Goal: Task Accomplishment & Management: Complete application form

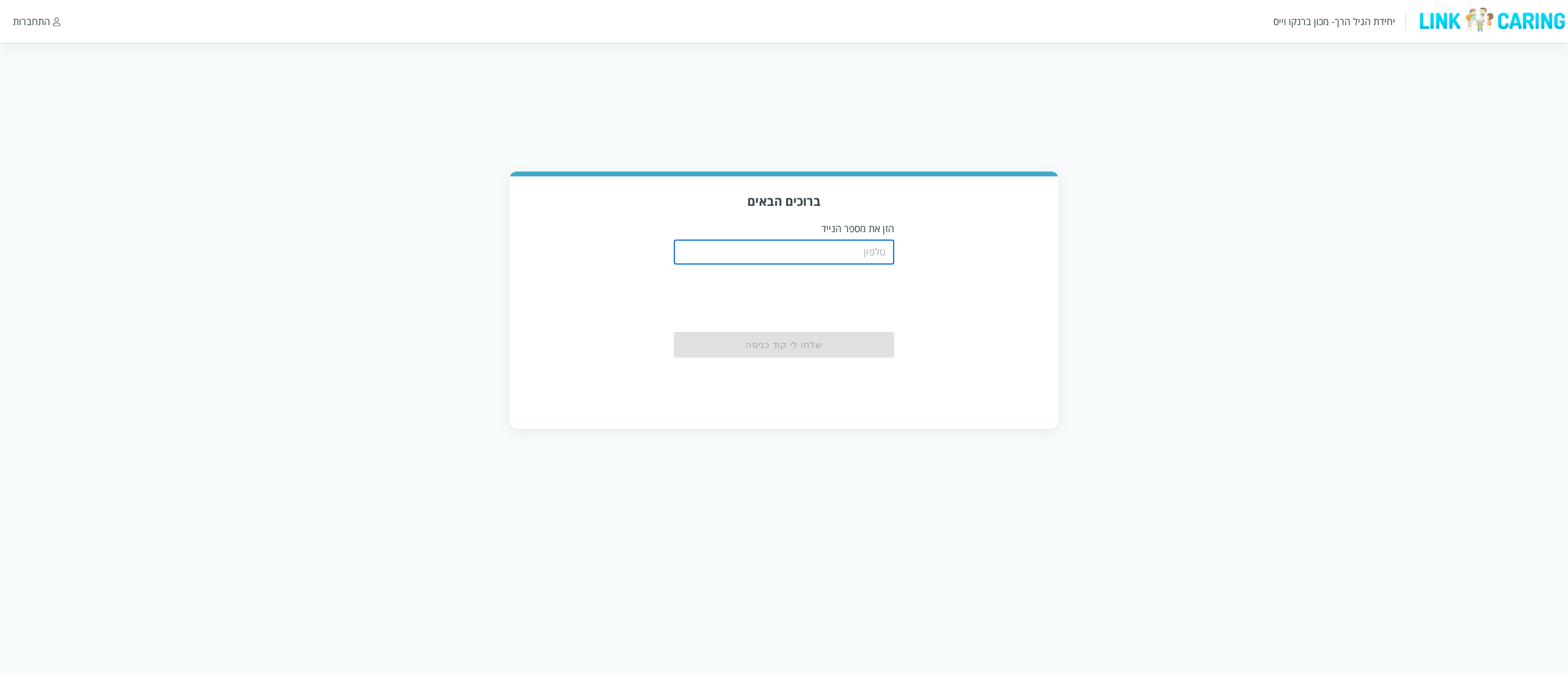
type input "0526087899"
click at [860, 340] on button "שלחו לי קוד כניסה" at bounding box center [784, 345] width 220 height 27
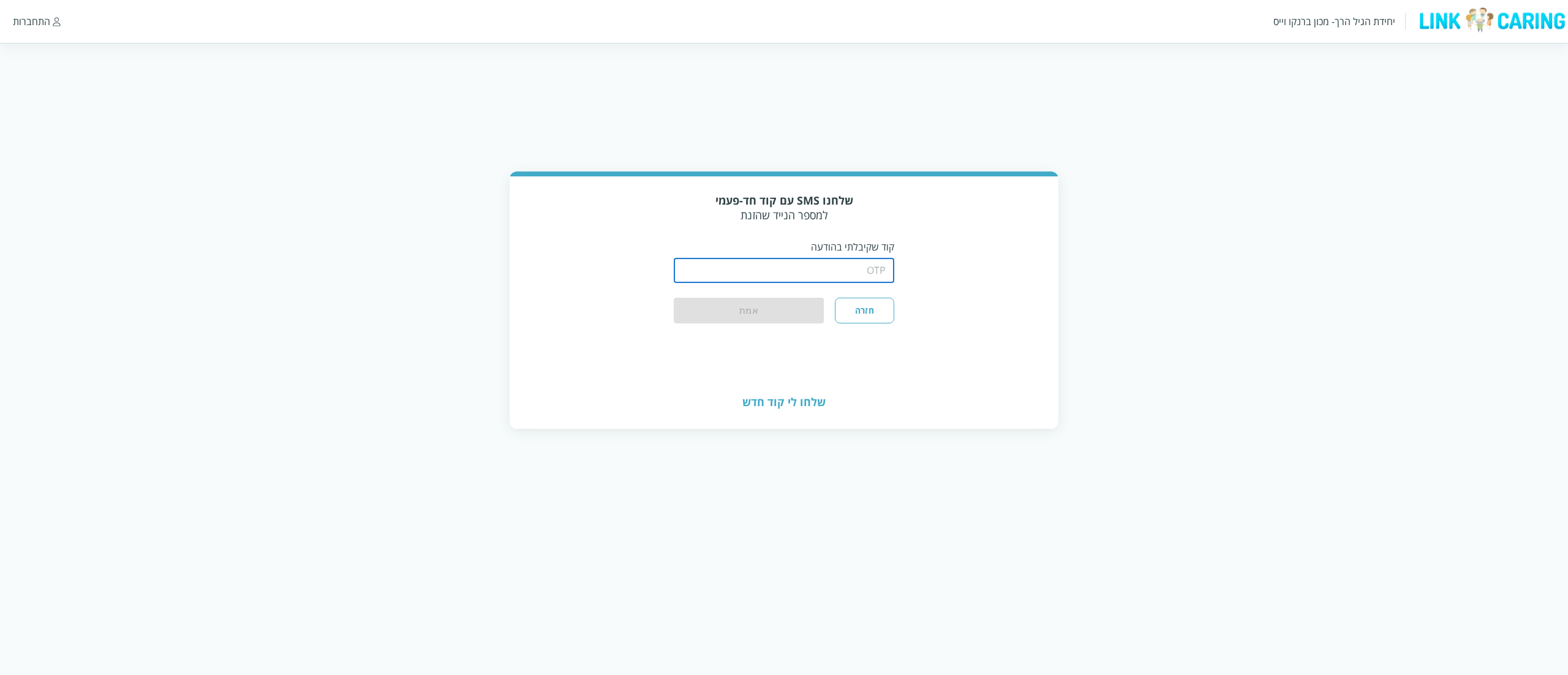
click at [828, 266] on input "string" at bounding box center [784, 270] width 220 height 24
type input "1032"
click at [673, 298] on button "אמת" at bounding box center [748, 311] width 150 height 27
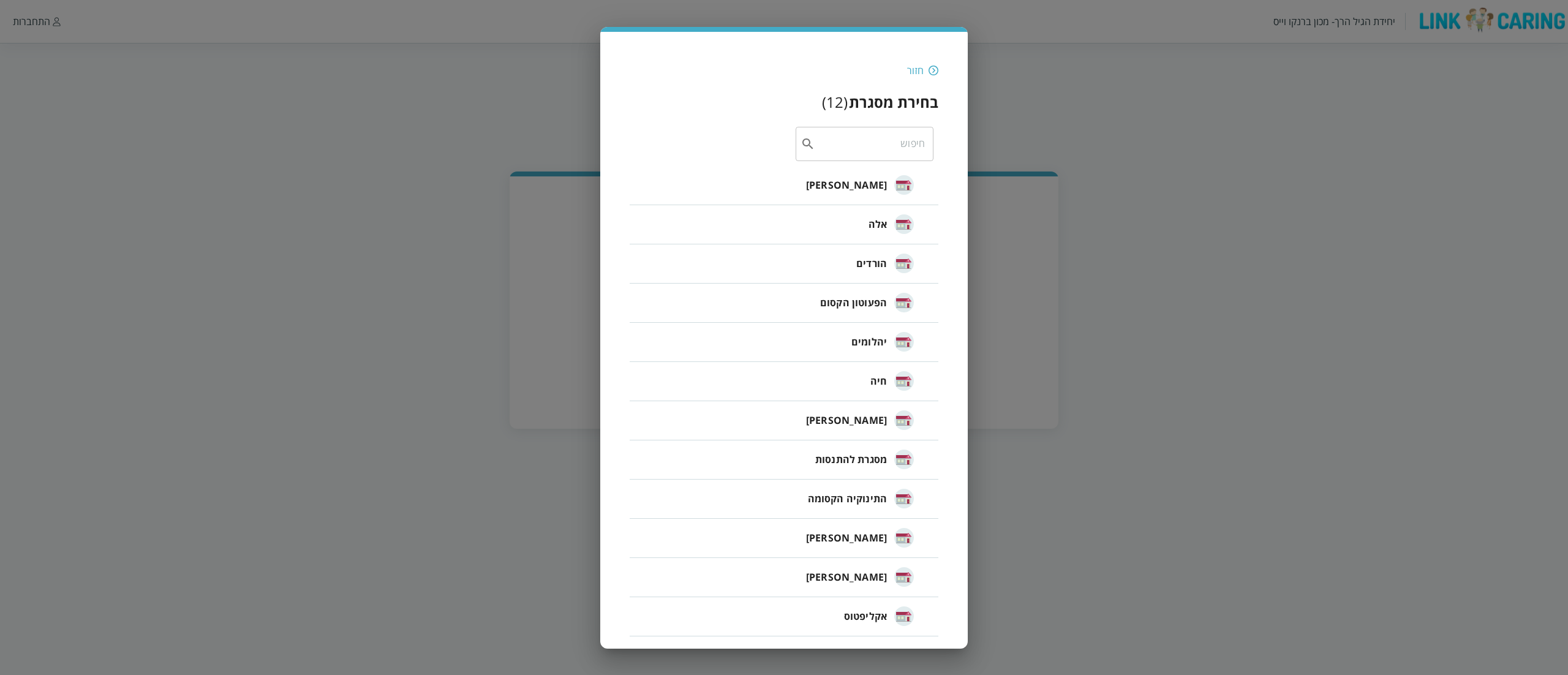
click at [879, 182] on span "[PERSON_NAME]" at bounding box center [846, 184] width 81 height 15
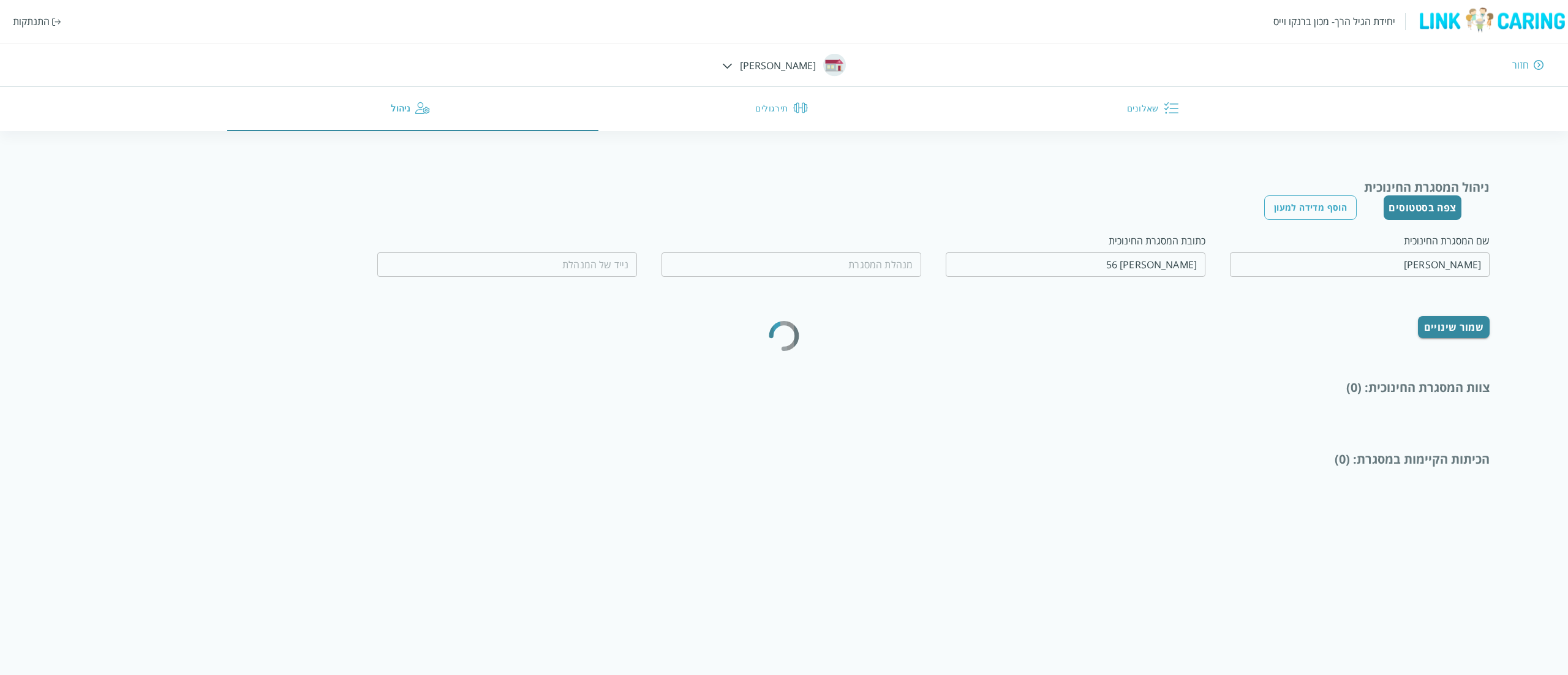
click at [1089, 256] on input "[PERSON_NAME] 56" at bounding box center [1075, 264] width 260 height 24
type input "[PERSON_NAME]"
type input "0502464126"
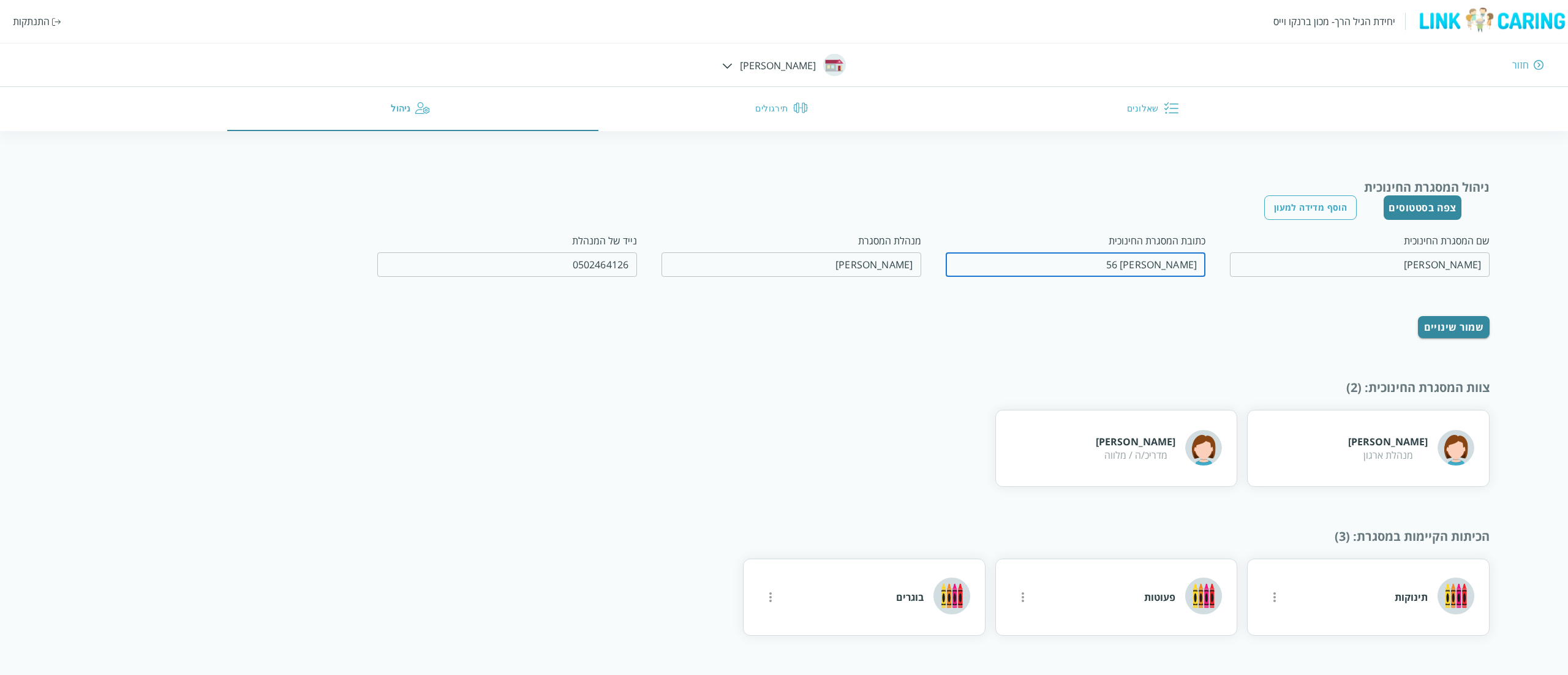
click at [1089, 256] on input "טרומפלדור 56" at bounding box center [1075, 264] width 260 height 24
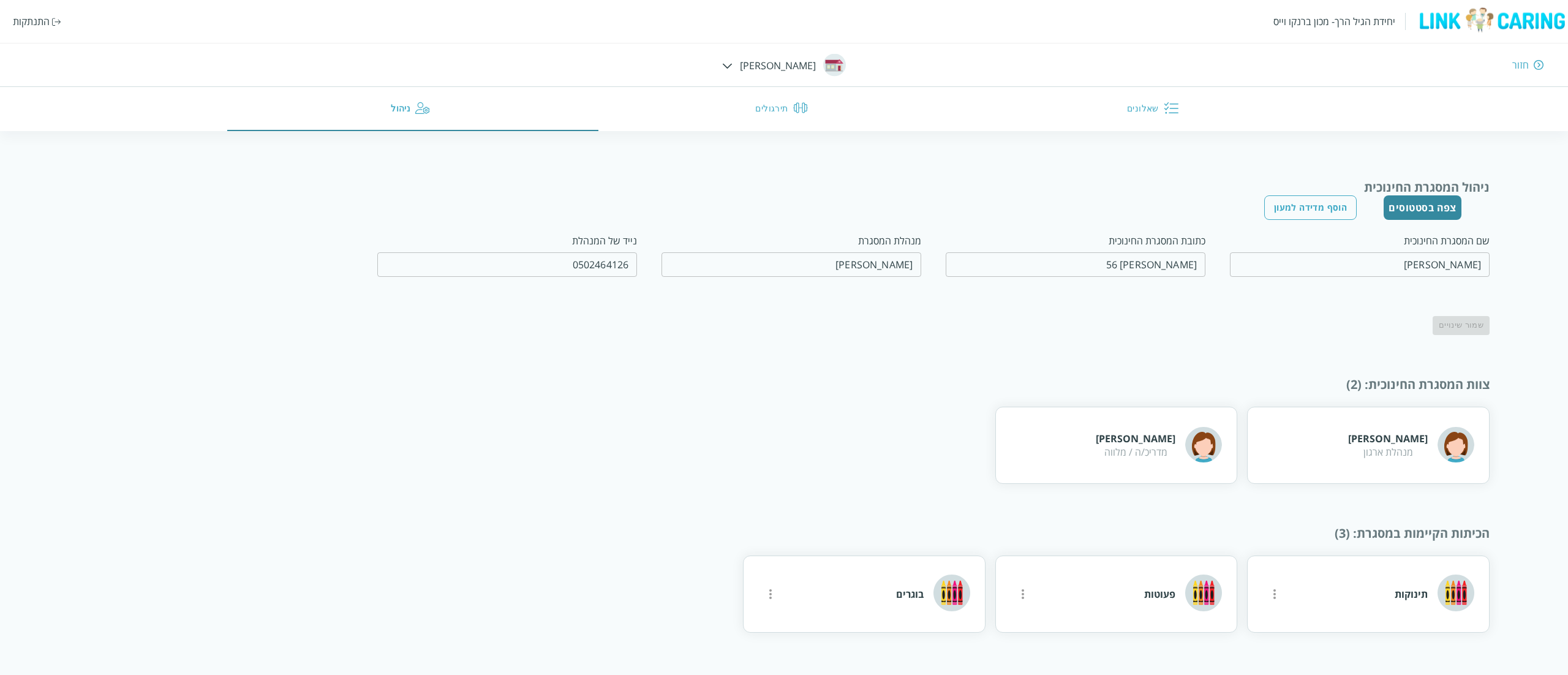
click at [789, 407] on div "חוה מרדכי מנהלת ארגון גלי סיליס פרוכטמן מדריכ/ה / מלווה" at bounding box center [784, 445] width 1411 height 77
click at [791, 53] on div "יחידת הגיל הרך- מכון ברנקו וייס התנתקות חזור טרומפלדור שאלונים תירגולים ניהול" at bounding box center [784, 65] width 1568 height 131
click at [761, 70] on div "יחידת הגיל הרך- מכון ברנקו וייס התנתקות חזור טרומפלדור שאלונים תירגולים ניהול" at bounding box center [784, 65] width 1568 height 131
click at [752, 66] on div "יחידת הגיל הרך- מכון ברנקו וייס התנתקות חזור טרומפלדור שאלונים תירגולים ניהול" at bounding box center [784, 65] width 1568 height 131
click at [732, 60] on div at bounding box center [727, 64] width 10 height 13
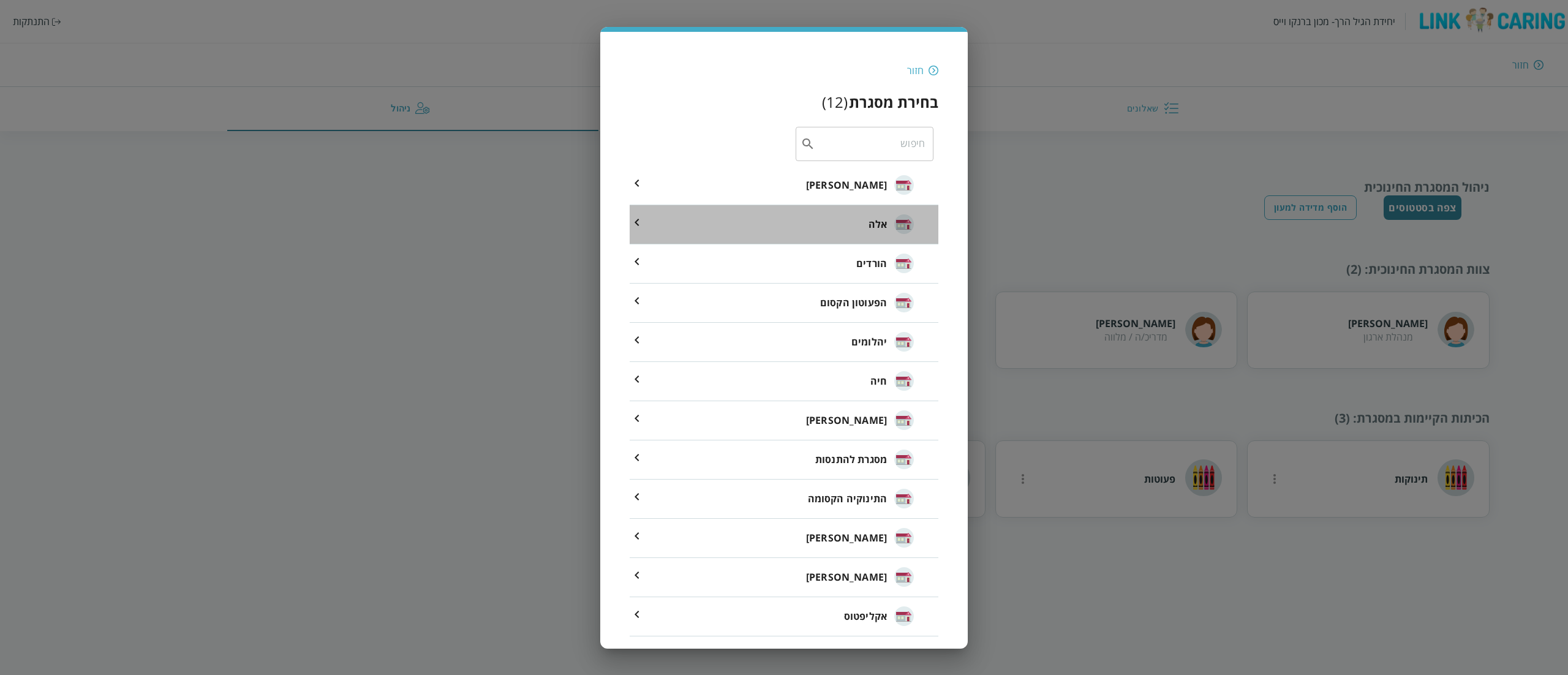
click at [772, 219] on li "אלה" at bounding box center [784, 225] width 308 height 40
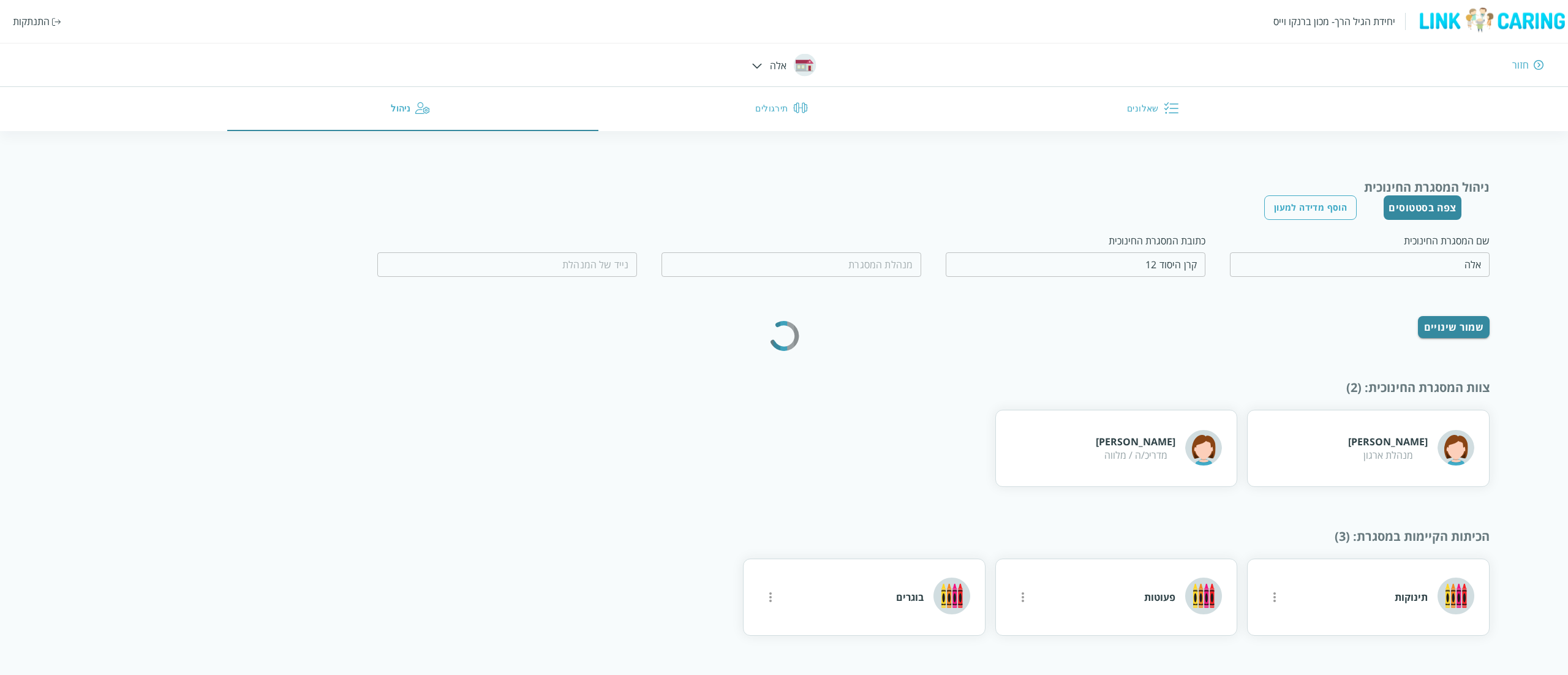
click at [1047, 260] on input "קרן היסוד 12" at bounding box center [1075, 264] width 260 height 24
type input "סיגל צרפתי"
type input "0528977249"
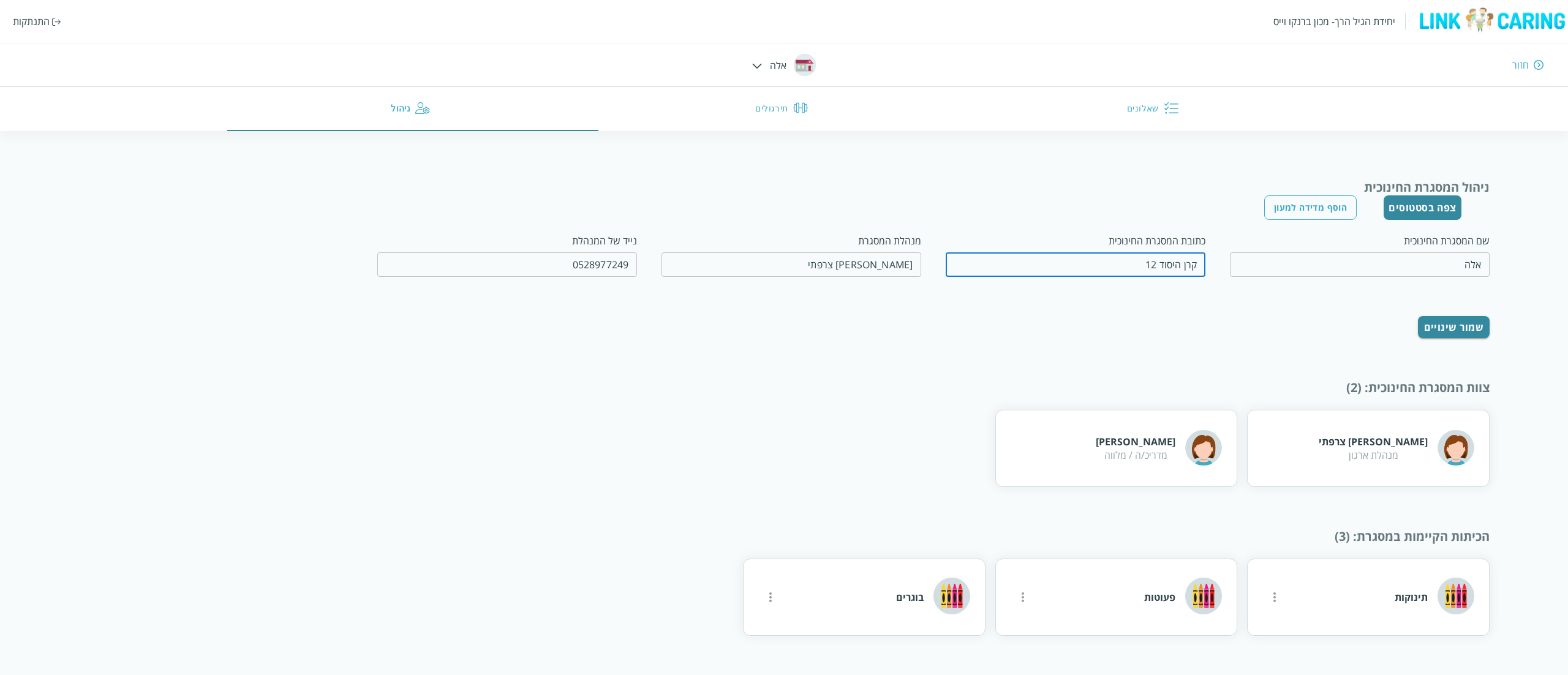
click at [1047, 260] on input "קרן היסוד 12" at bounding box center [1075, 264] width 260 height 24
click at [767, 68] on div "יחידת הגיל הרך- מכון ברנקו וייס התנתקות חזור אלה שאלונים תירגולים ניהול" at bounding box center [784, 65] width 1568 height 131
click at [758, 66] on img at bounding box center [757, 66] width 10 height 6
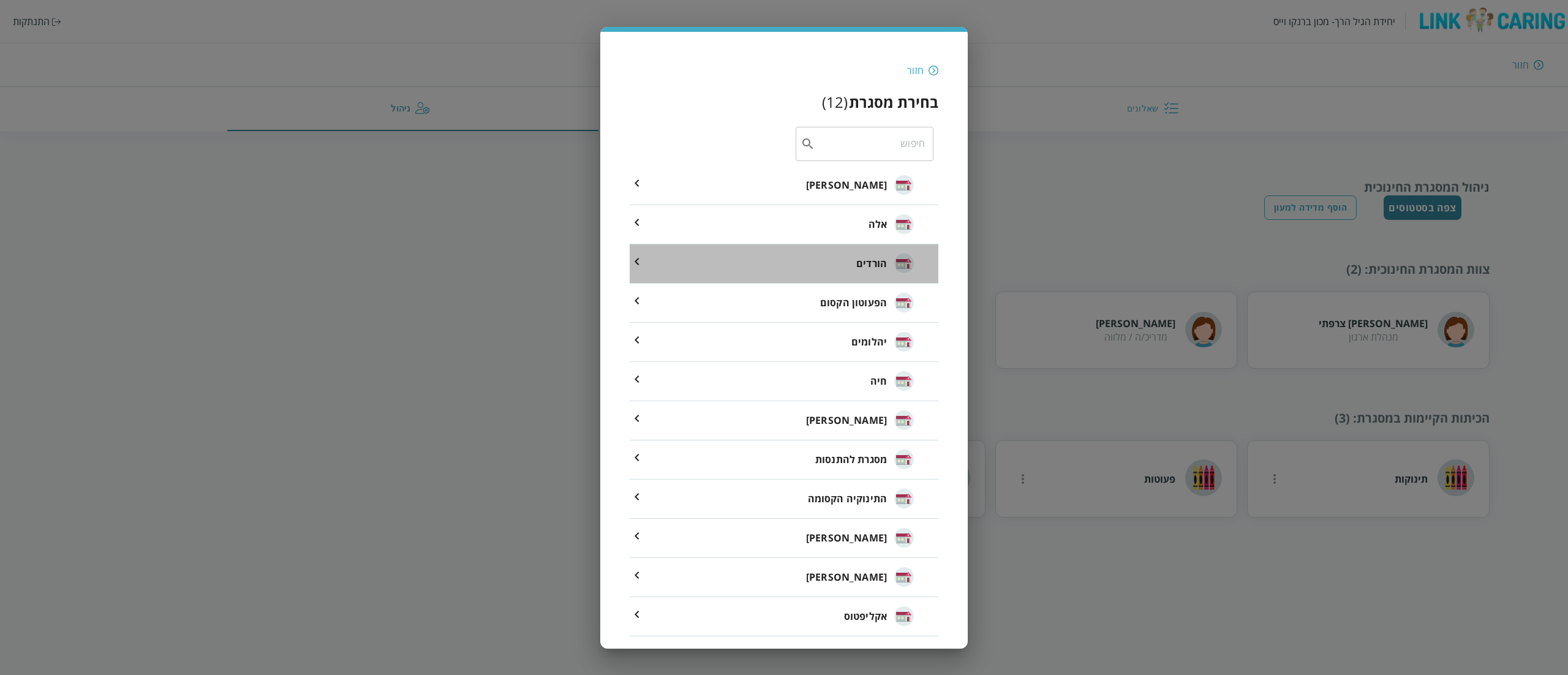
click at [779, 259] on li "הורדים" at bounding box center [784, 264] width 308 height 40
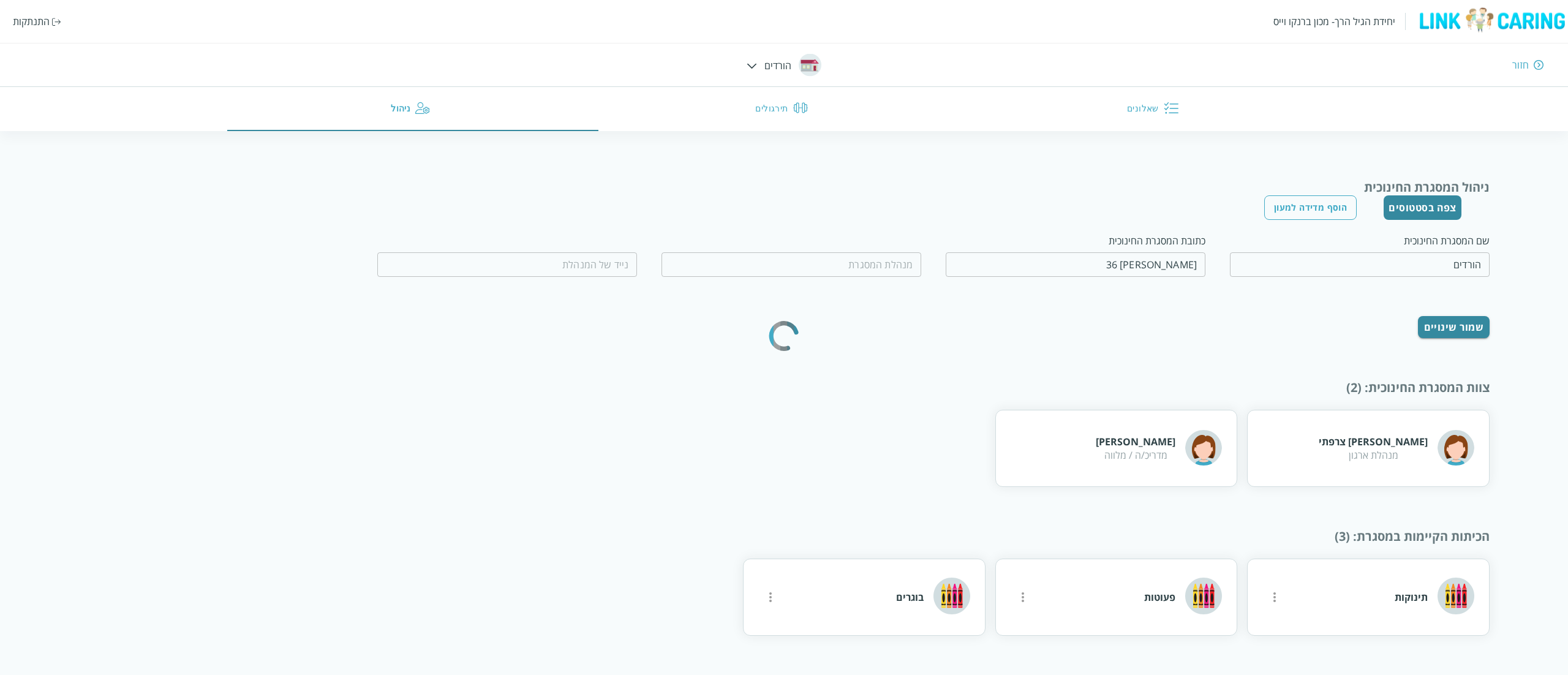
type input "רלי גפן"
type input "0523985829"
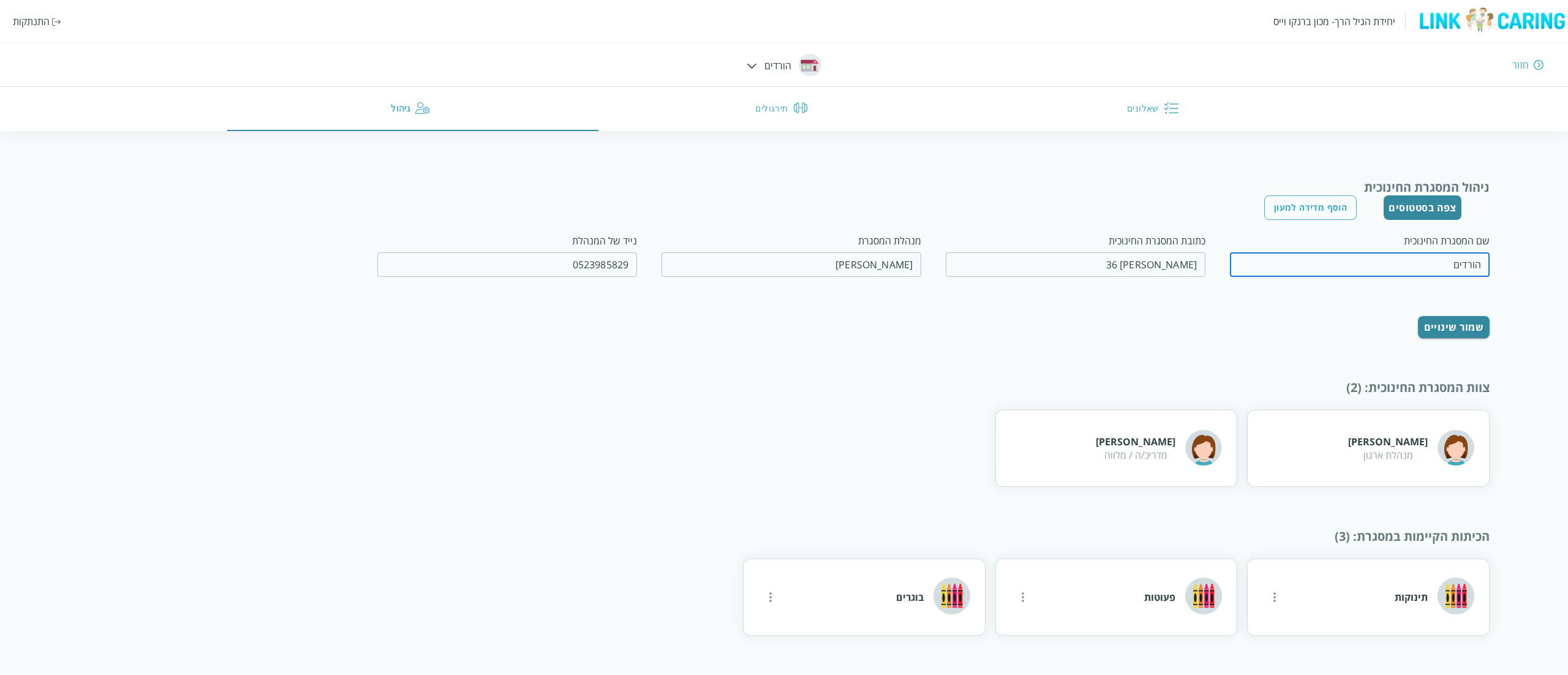
click at [1382, 262] on input "הורדים" at bounding box center [1359, 264] width 260 height 24
click at [1160, 266] on input "בגין 36" at bounding box center [1075, 264] width 260 height 24
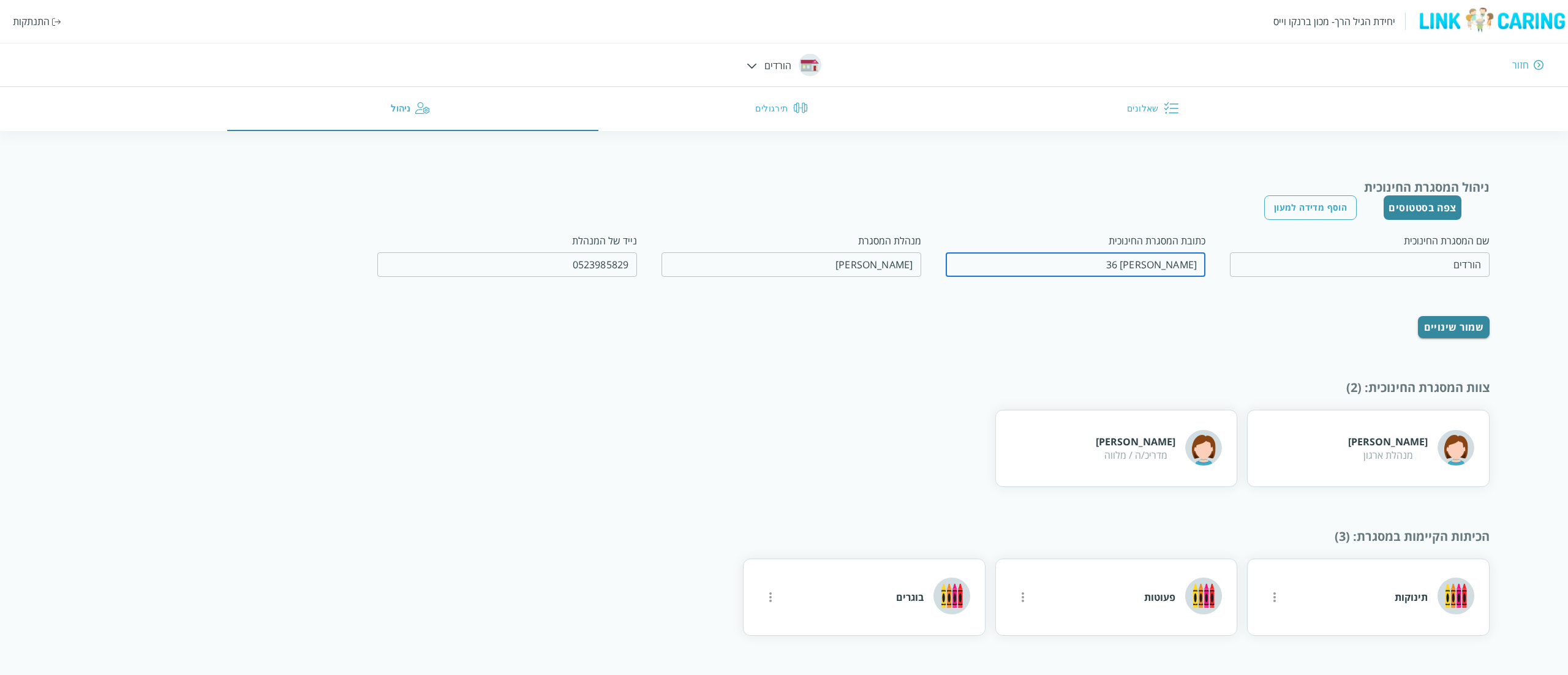
click at [1160, 266] on input "בגין 36" at bounding box center [1075, 264] width 260 height 24
click at [758, 61] on div "יחידת הגיל הרך- מכון ברנקו וייס התנתקות חזור הורדים שאלונים תירגולים ניהול" at bounding box center [784, 65] width 1568 height 131
click at [746, 61] on div at bounding box center [751, 64] width 10 height 13
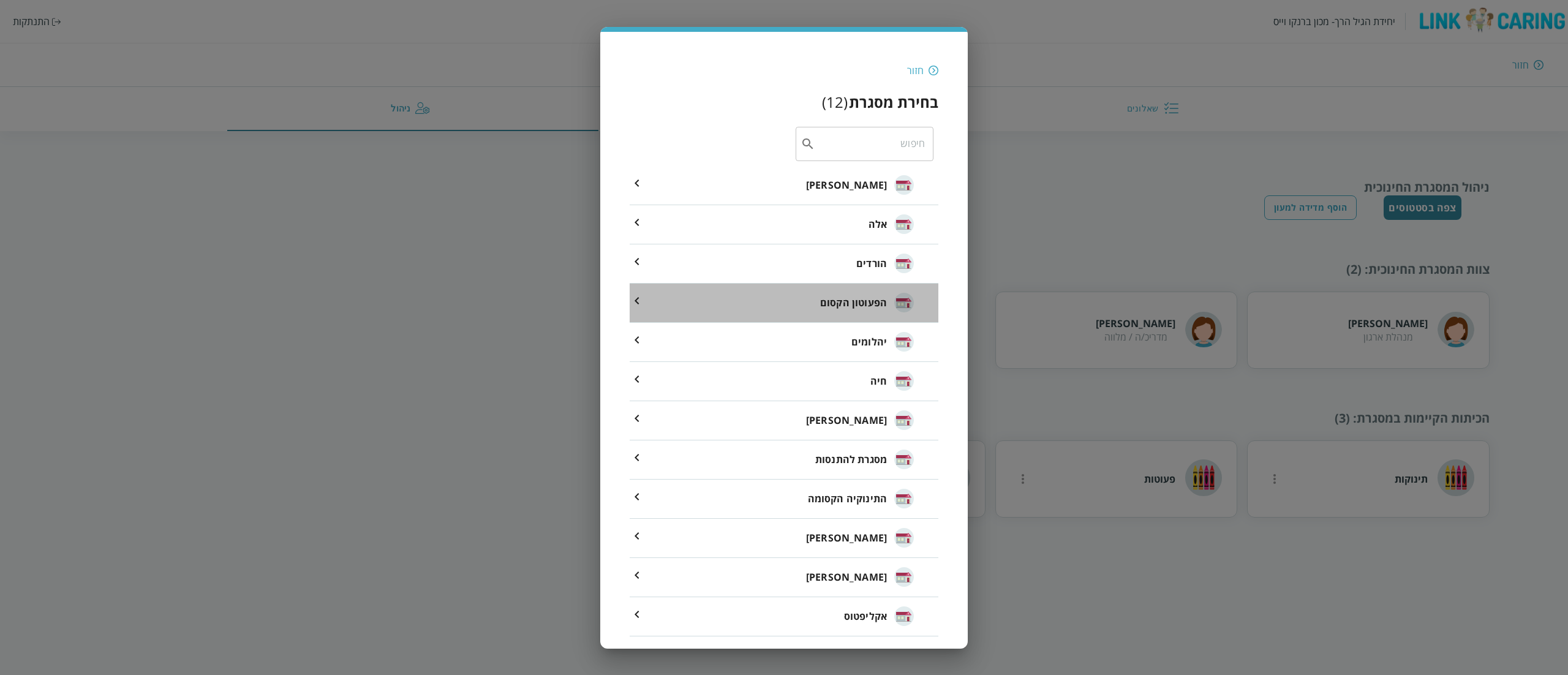
click at [753, 291] on li "הפעוטון הקסום" at bounding box center [784, 303] width 308 height 40
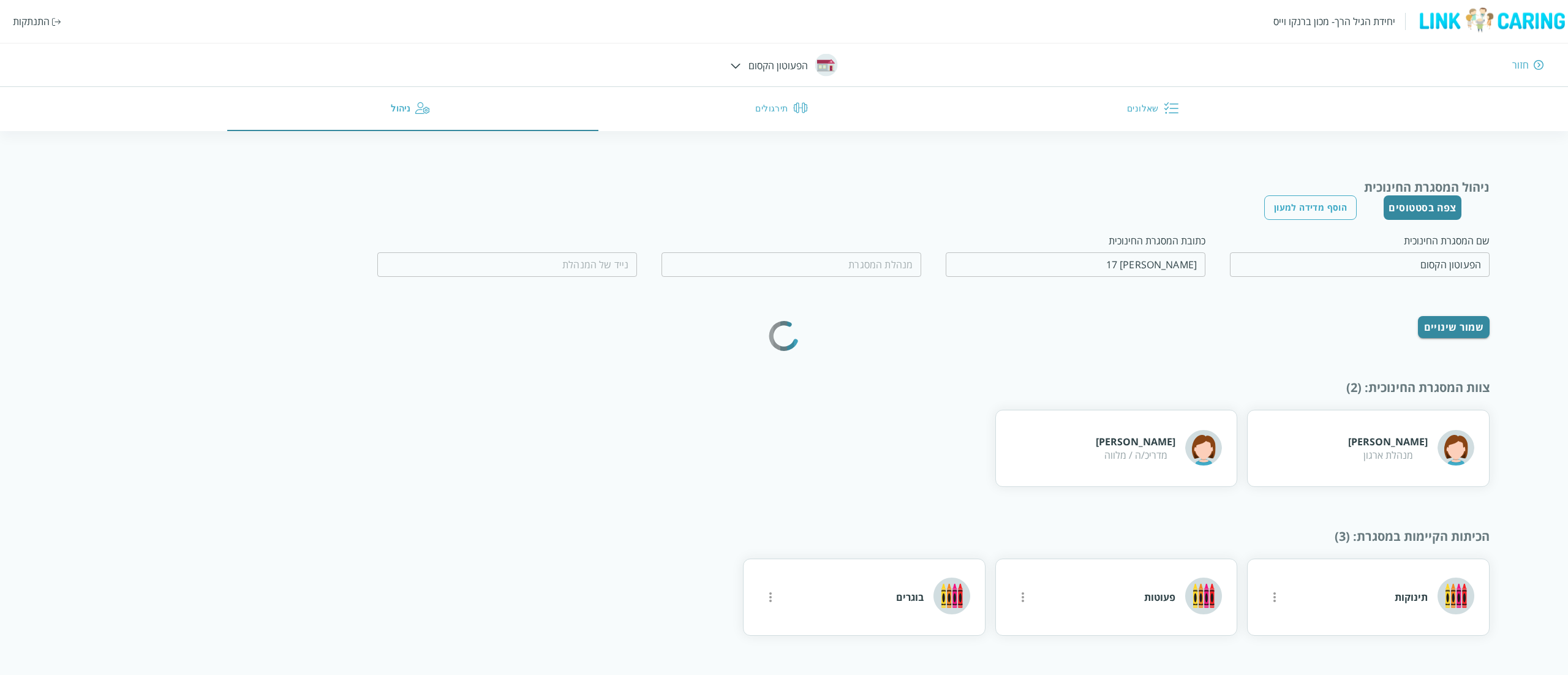
type input "יהלי בדיחי"
type input "0526121314"
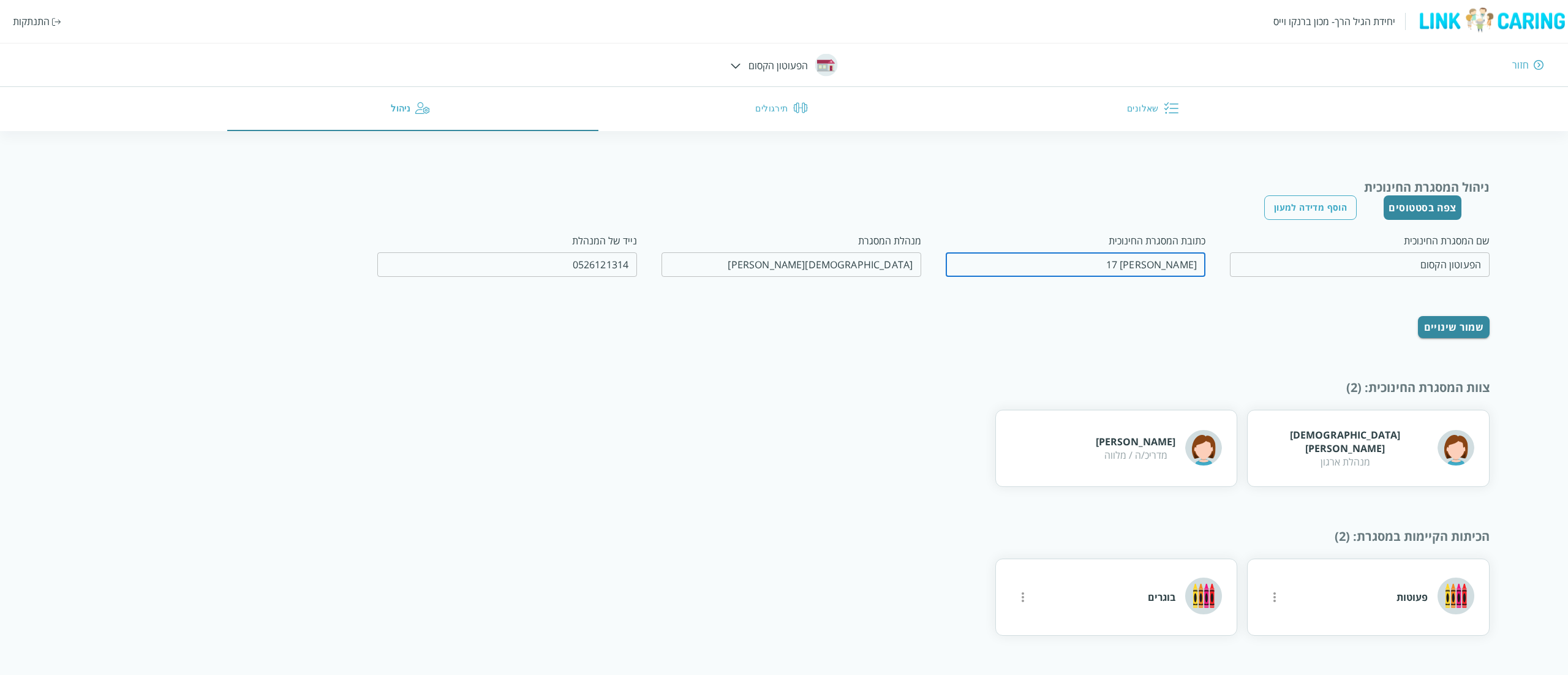
click at [1021, 265] on input "דוד רזיאל 17" at bounding box center [1075, 264] width 260 height 24
click at [777, 65] on div "חזור" at bounding box center [1156, 64] width 775 height 13
click at [743, 67] on div "יחידת הגיל הרך- מכון ברנקו וייס התנתקות חזור הפעוטון הקסום שאלונים תירגולים ניה…" at bounding box center [784, 65] width 1568 height 131
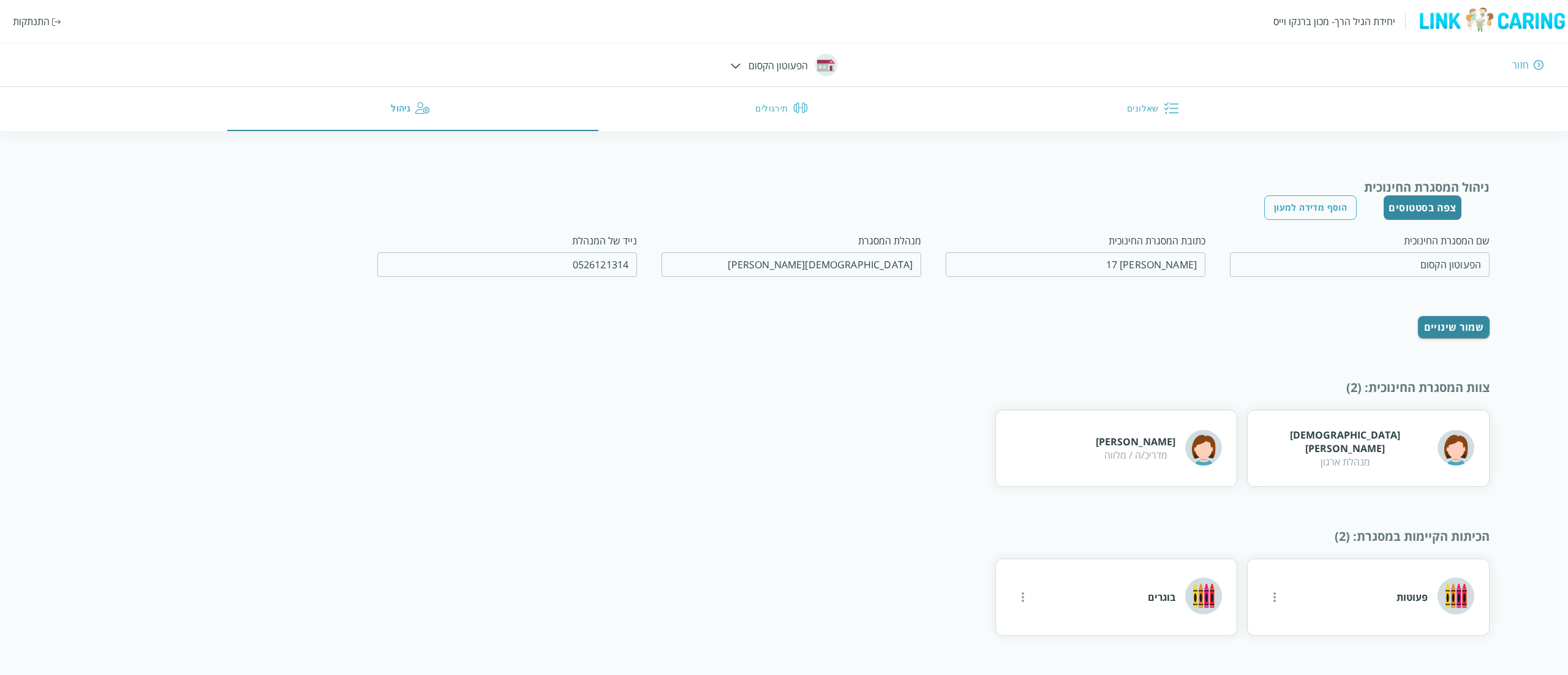
click at [737, 65] on img at bounding box center [735, 66] width 10 height 6
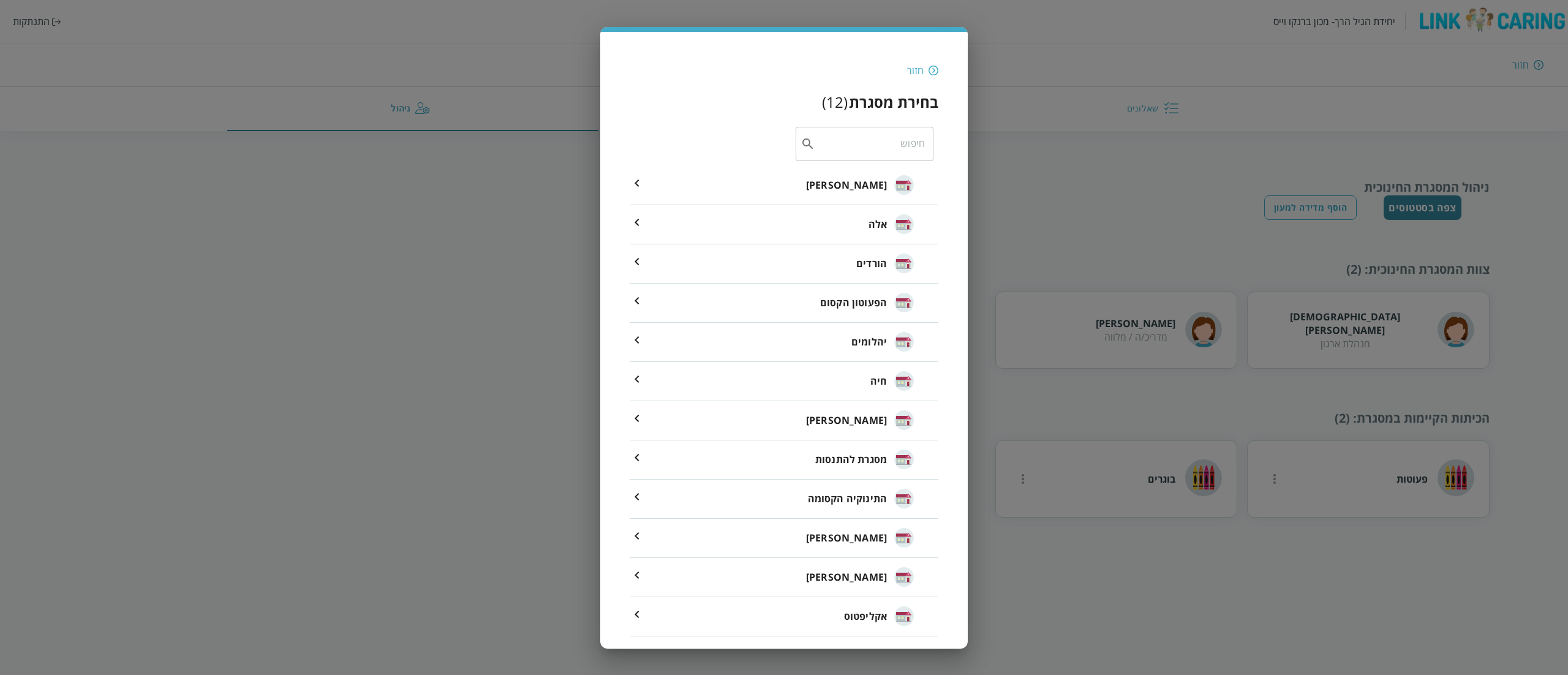
click at [777, 338] on li "יהלומים" at bounding box center [784, 342] width 308 height 40
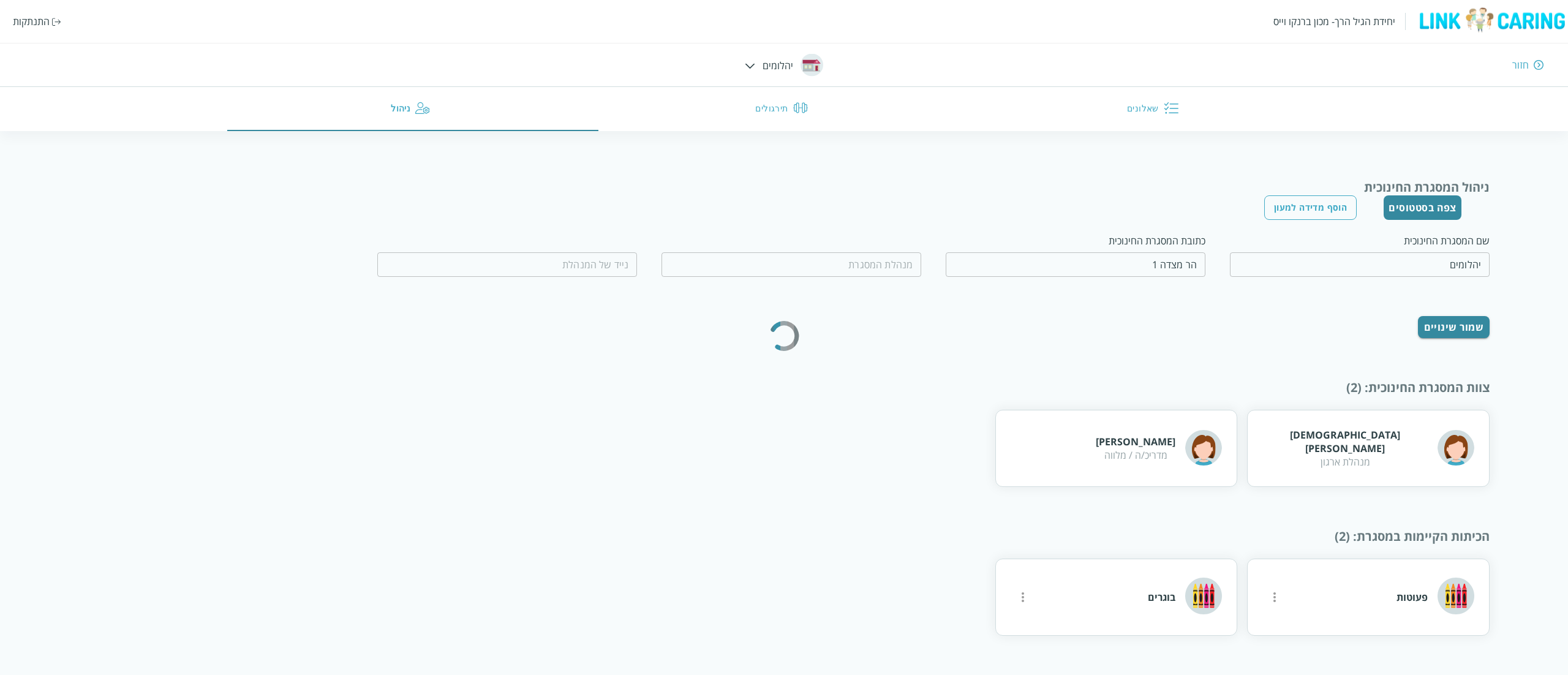
click at [1166, 277] on input "הר מצדה 1" at bounding box center [1075, 264] width 260 height 24
type input "שילת בנג'ו"
type input "0538220409"
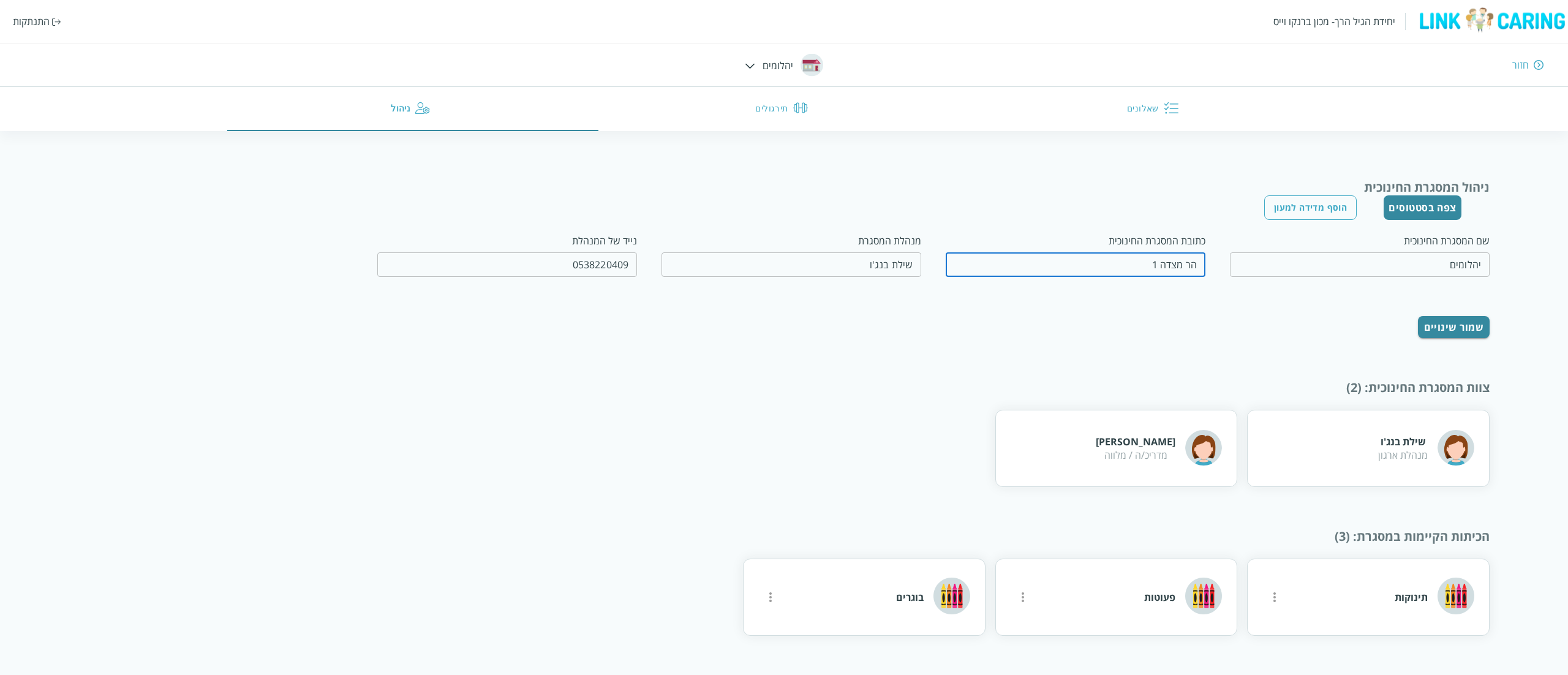
click at [797, 49] on div "יחידת הגיל הרך- מכון ברנקו וייס התנתקות חזור יהלומים שאלונים תירגולים ניהול" at bounding box center [784, 65] width 1568 height 131
click at [788, 61] on div "חזור" at bounding box center [1156, 64] width 775 height 13
click at [751, 63] on img at bounding box center [750, 66] width 10 height 6
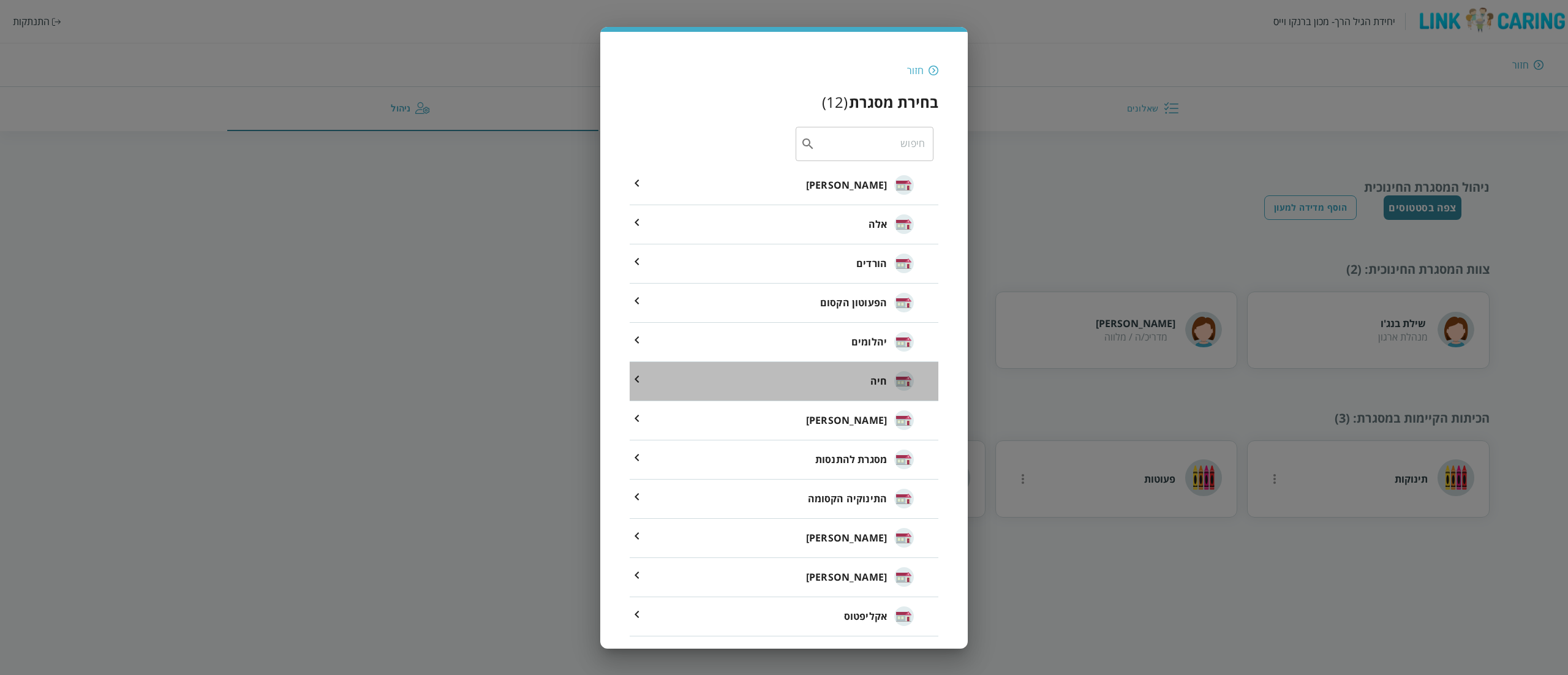
click at [827, 380] on li "חיה" at bounding box center [784, 381] width 308 height 40
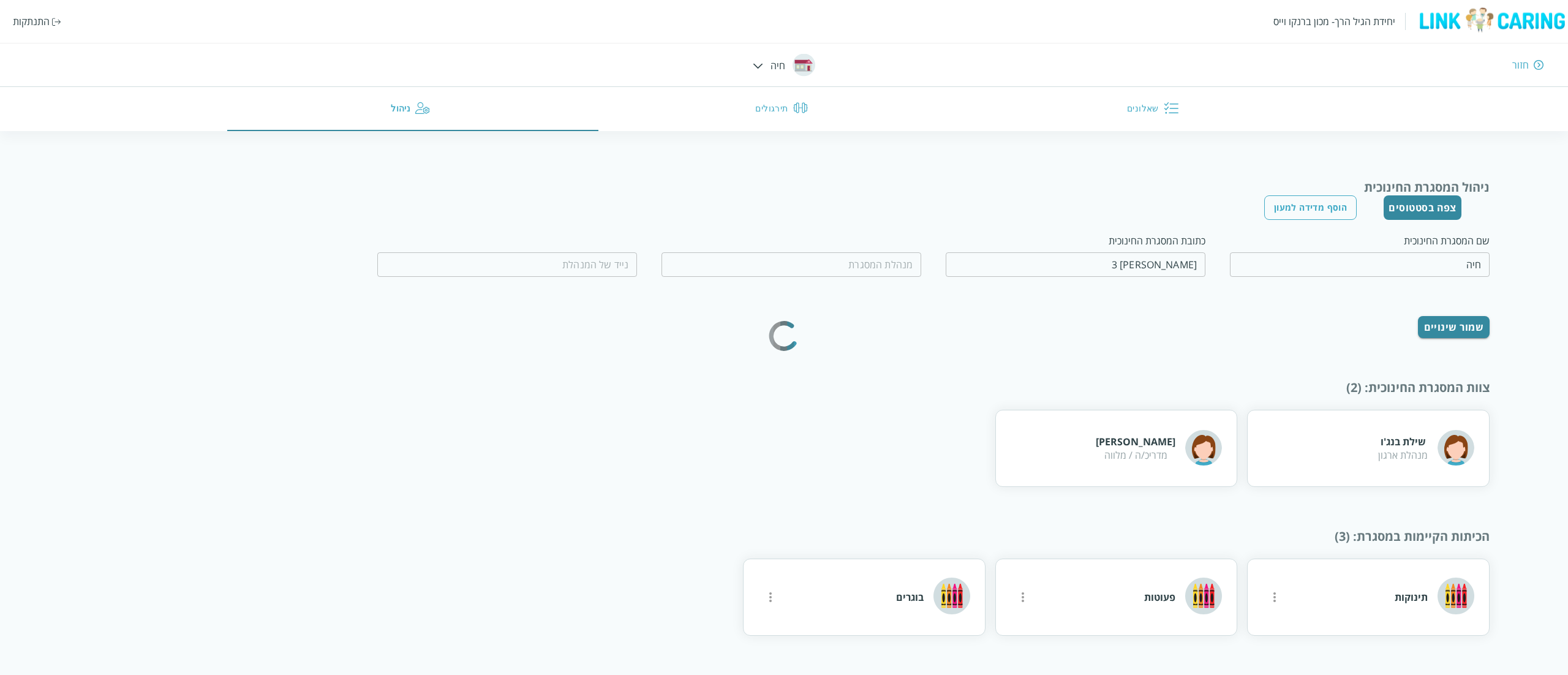
type input "רבקה אברג'יל"
type input "0524707757"
click at [1008, 257] on input "הגלעד 3" at bounding box center [1075, 264] width 260 height 24
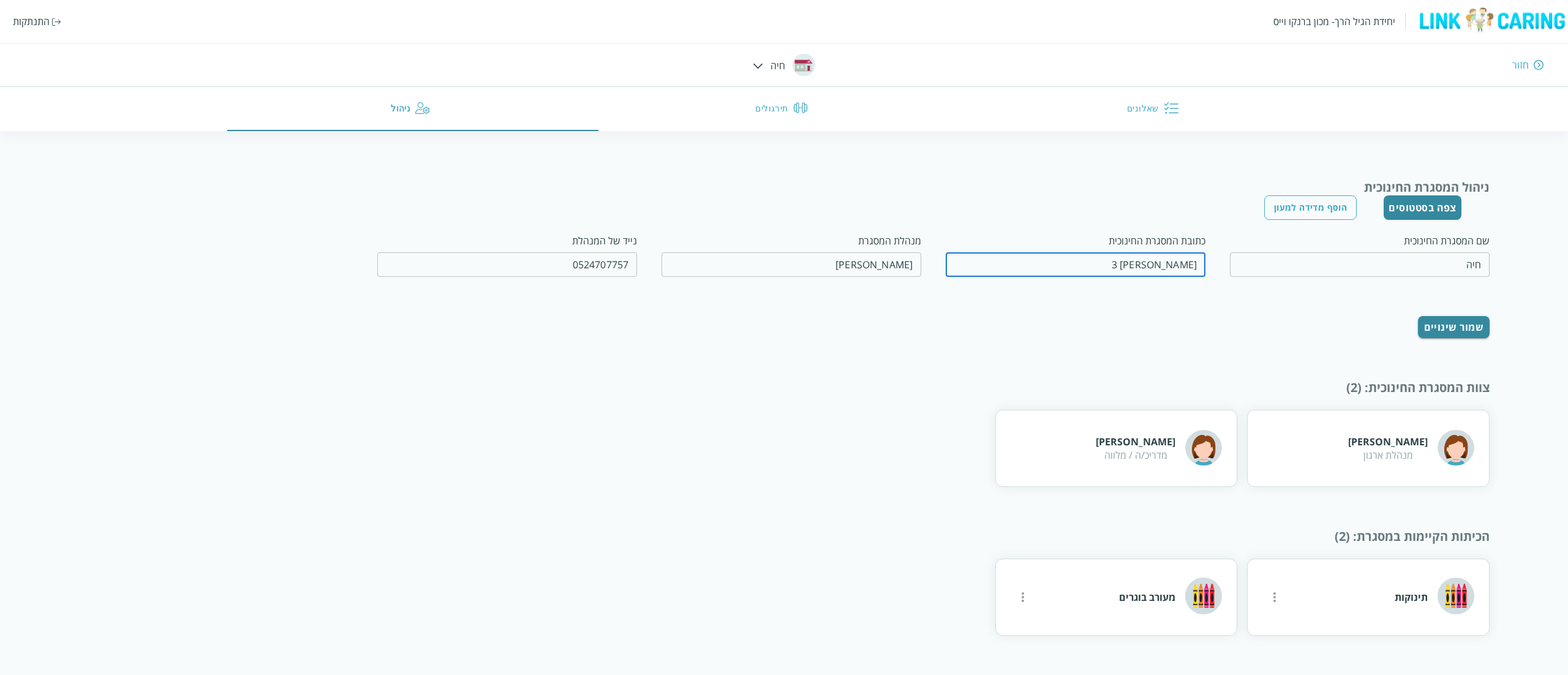
click at [1008, 257] on input "הגלעד 3" at bounding box center [1075, 264] width 260 height 24
click at [786, 58] on div "חזור" at bounding box center [1156, 64] width 775 height 13
click at [753, 72] on div "יחידת הגיל הרך- מכון ברנקו וייס התנתקות חזור חיה שאלונים תירגולים ניהול" at bounding box center [784, 65] width 1568 height 131
click at [753, 66] on img at bounding box center [757, 66] width 10 height 6
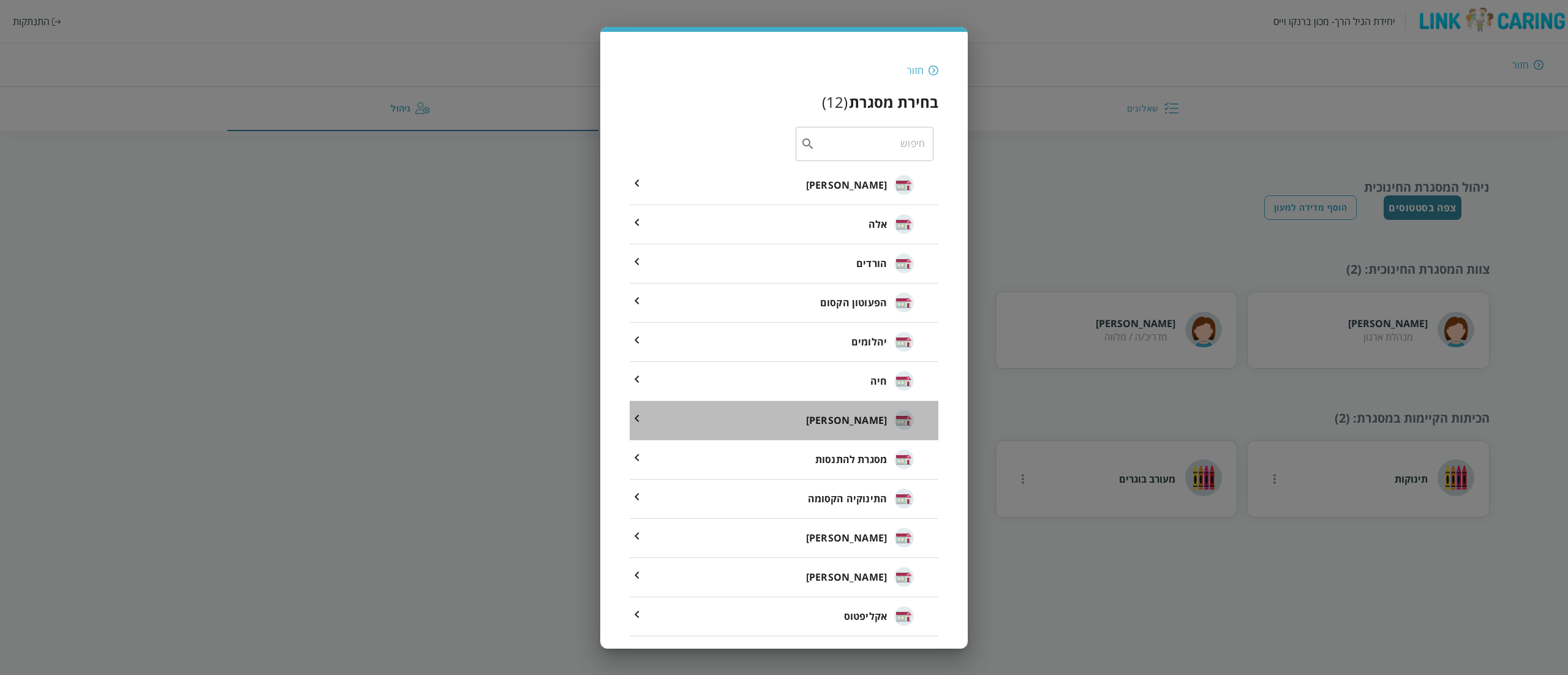
click at [831, 423] on li "יונדב" at bounding box center [784, 421] width 308 height 40
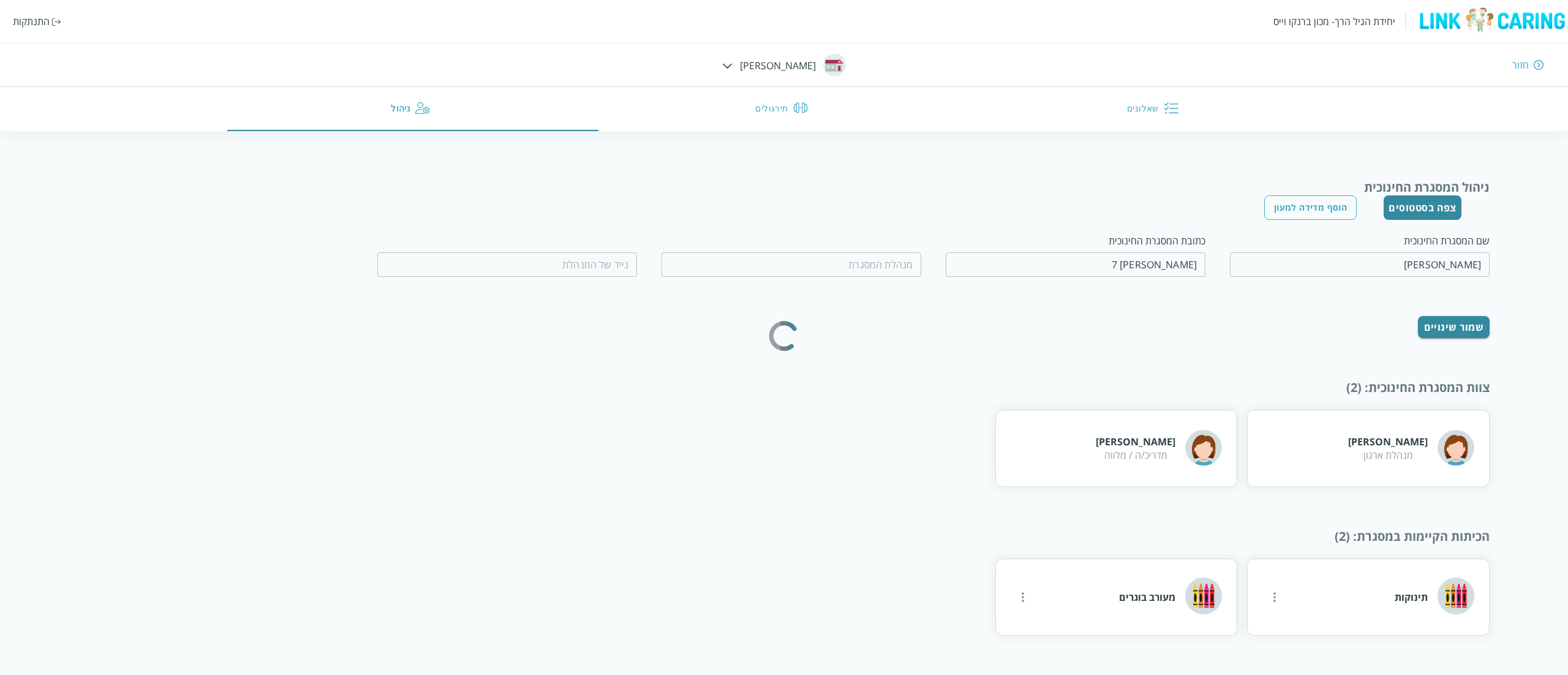
type input "אלית אורן"
type input "0506810061"
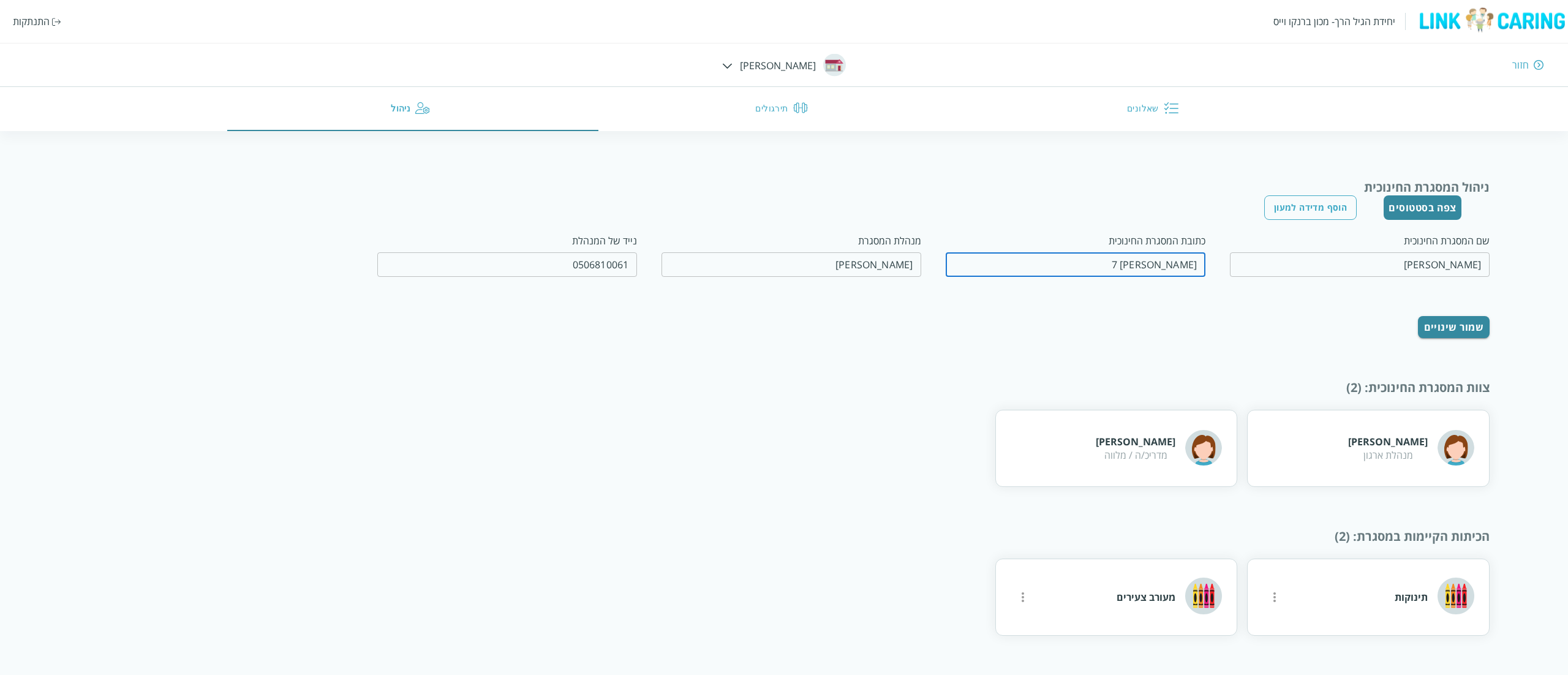
click at [1115, 263] on input "הבבא סאלי 7" at bounding box center [1075, 264] width 260 height 24
click at [750, 58] on div "יחידת הגיל הרך- מכון ברנקו וייס התנתקות חזור יונדב שאלונים תירגולים ניהול" at bounding box center [784, 65] width 1568 height 131
click at [732, 58] on div at bounding box center [727, 64] width 10 height 13
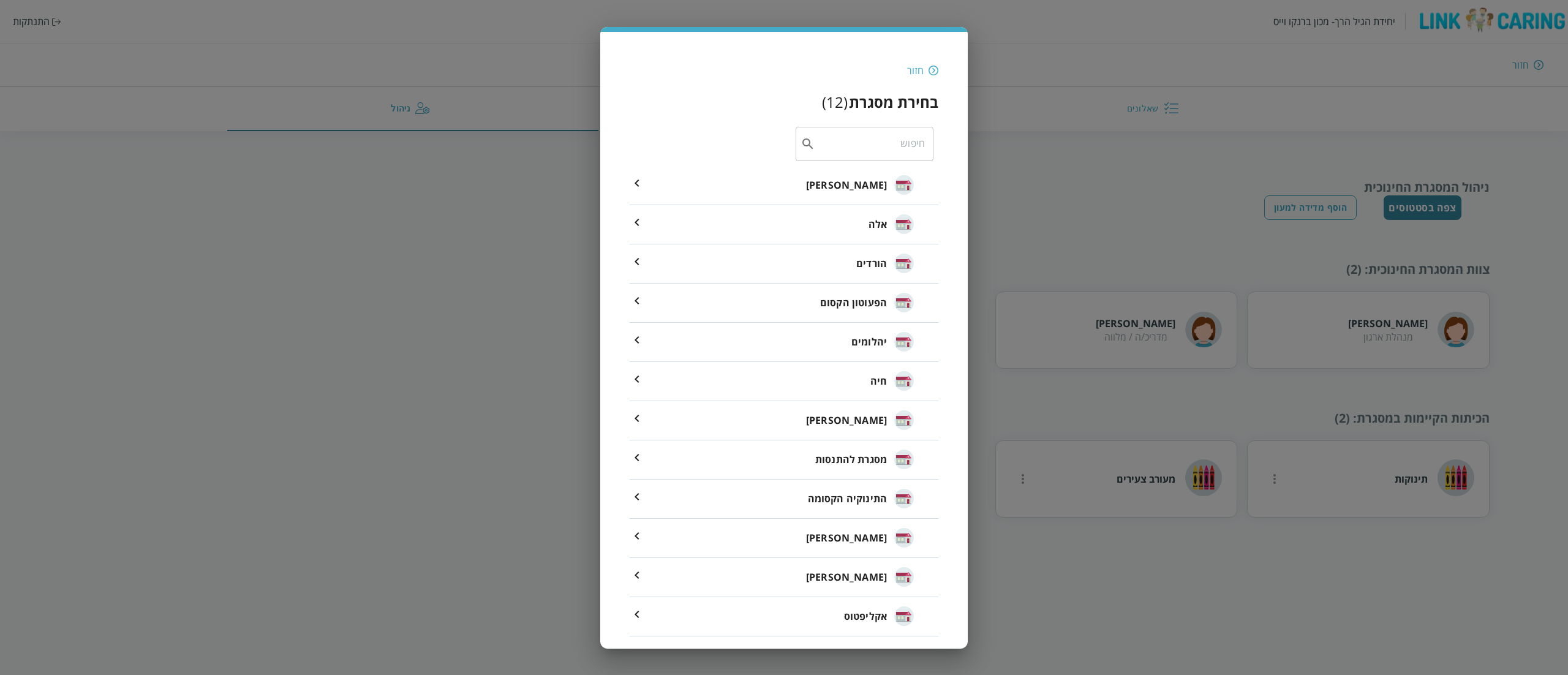
click at [804, 491] on li "התינוקיה הקסומה" at bounding box center [784, 499] width 308 height 40
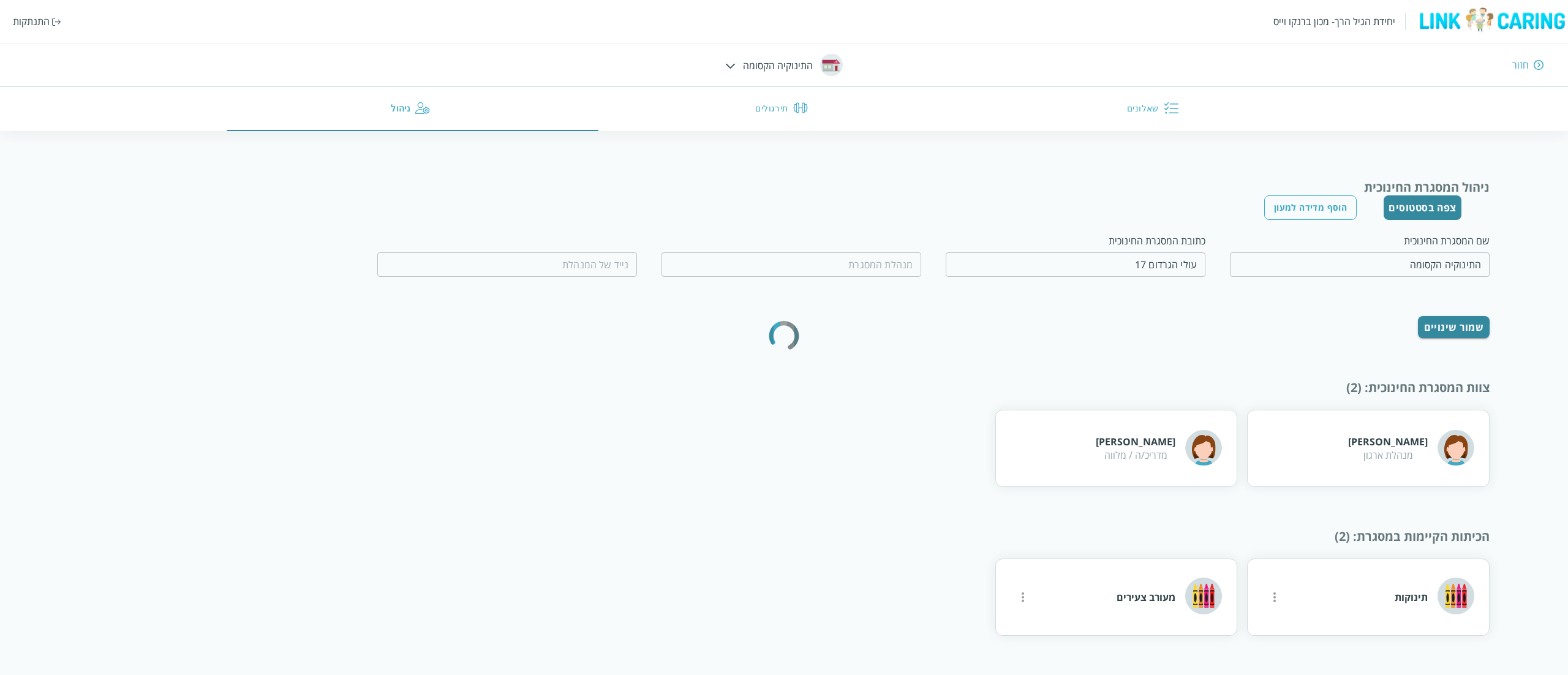
click at [1090, 267] on input "עולי הגרדום 17" at bounding box center [1075, 264] width 260 height 24
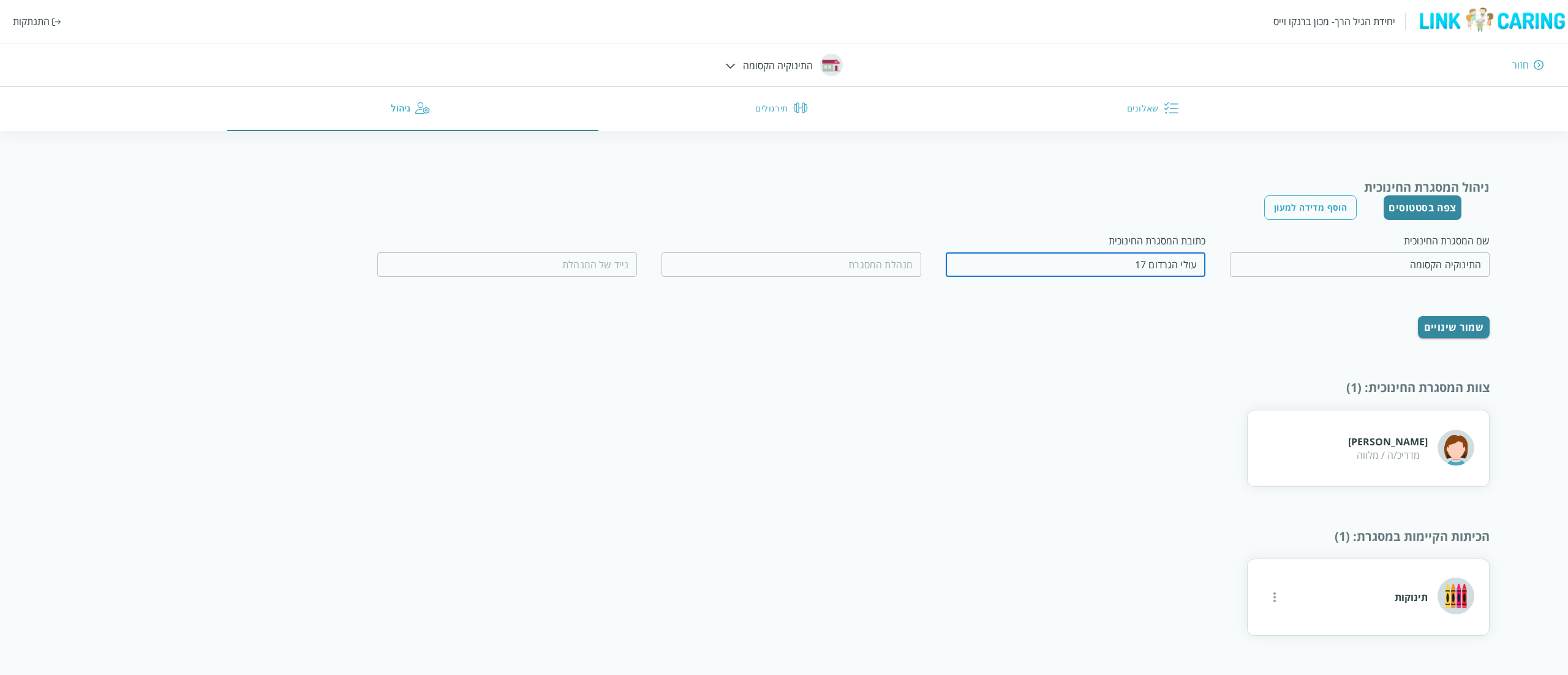
click at [809, 65] on div "חזור" at bounding box center [1156, 64] width 775 height 13
click at [807, 69] on div "חזור" at bounding box center [1156, 64] width 775 height 13
click at [746, 66] on div "יחידת הגיל הרך- מכון ברנקו וייס התנתקות חזור התינוקיה הקסומה שאלונים תירגולים נ…" at bounding box center [784, 65] width 1568 height 131
click at [725, 62] on div at bounding box center [730, 64] width 10 height 13
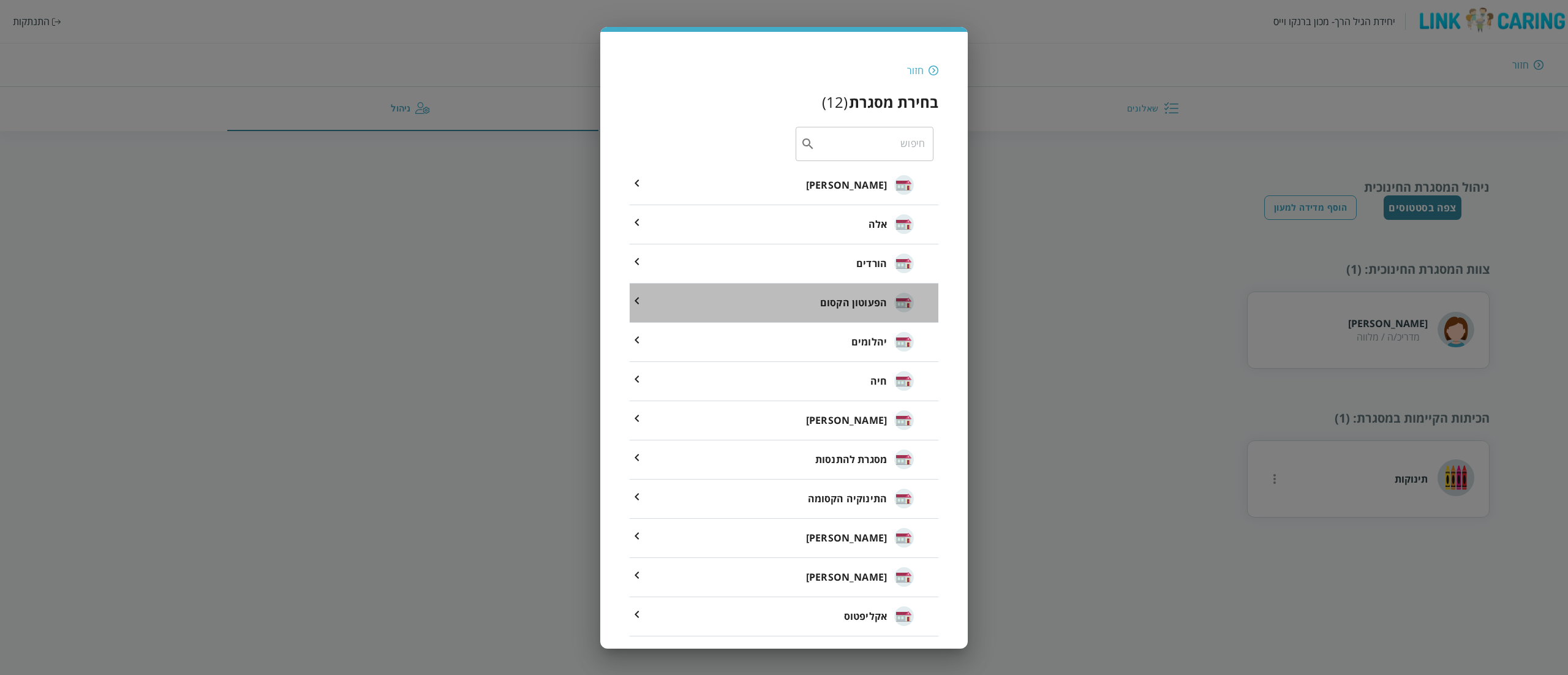
click at [772, 313] on li "הפעוטון הקסום" at bounding box center [784, 303] width 308 height 40
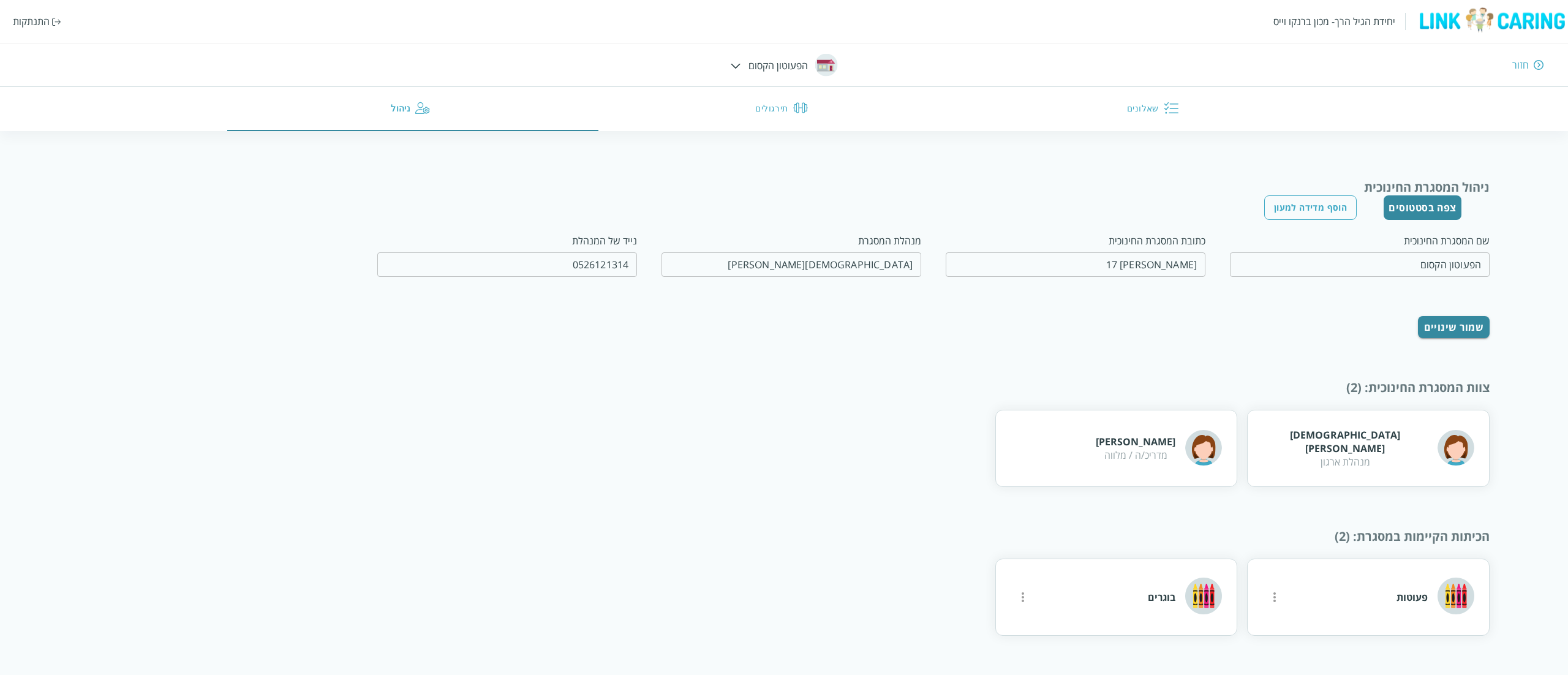
click at [735, 67] on img at bounding box center [735, 66] width 10 height 6
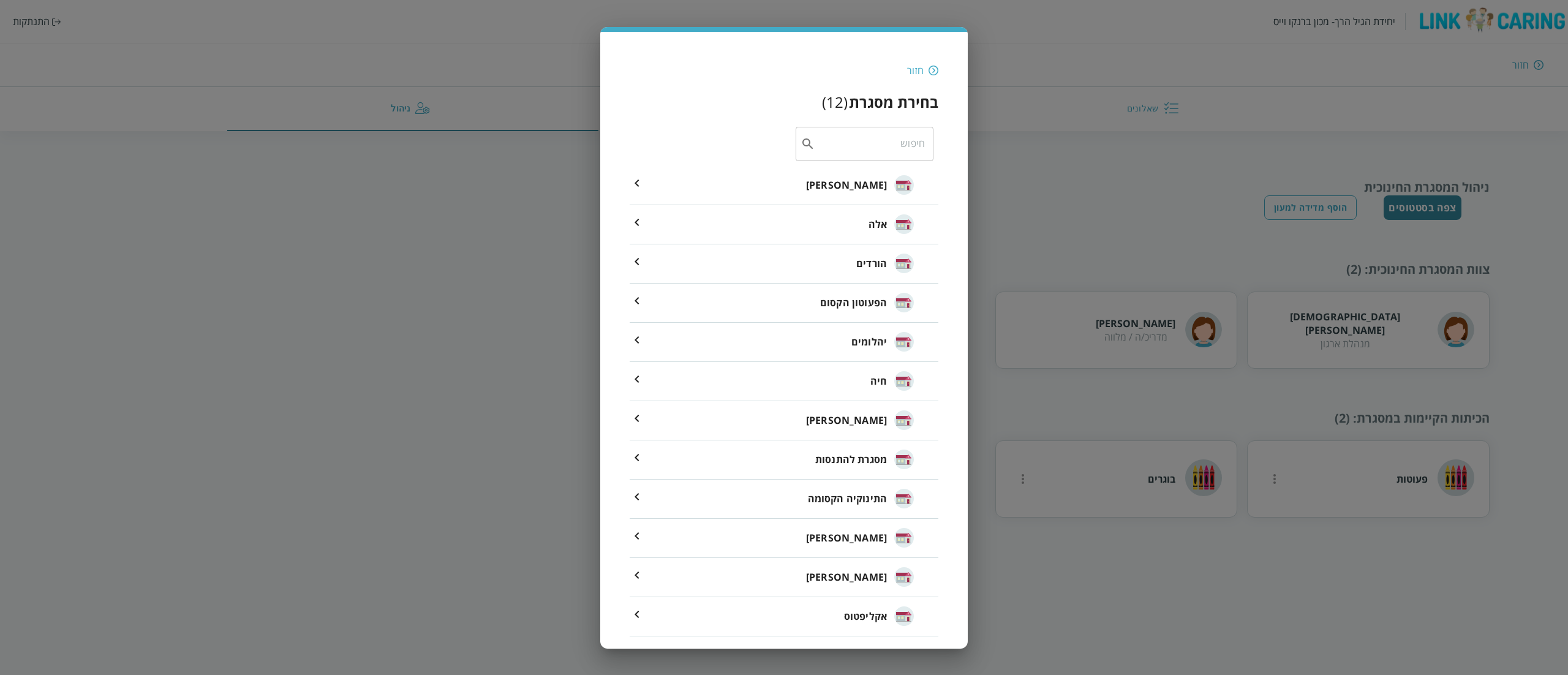
click at [828, 538] on li "שלו" at bounding box center [784, 538] width 308 height 40
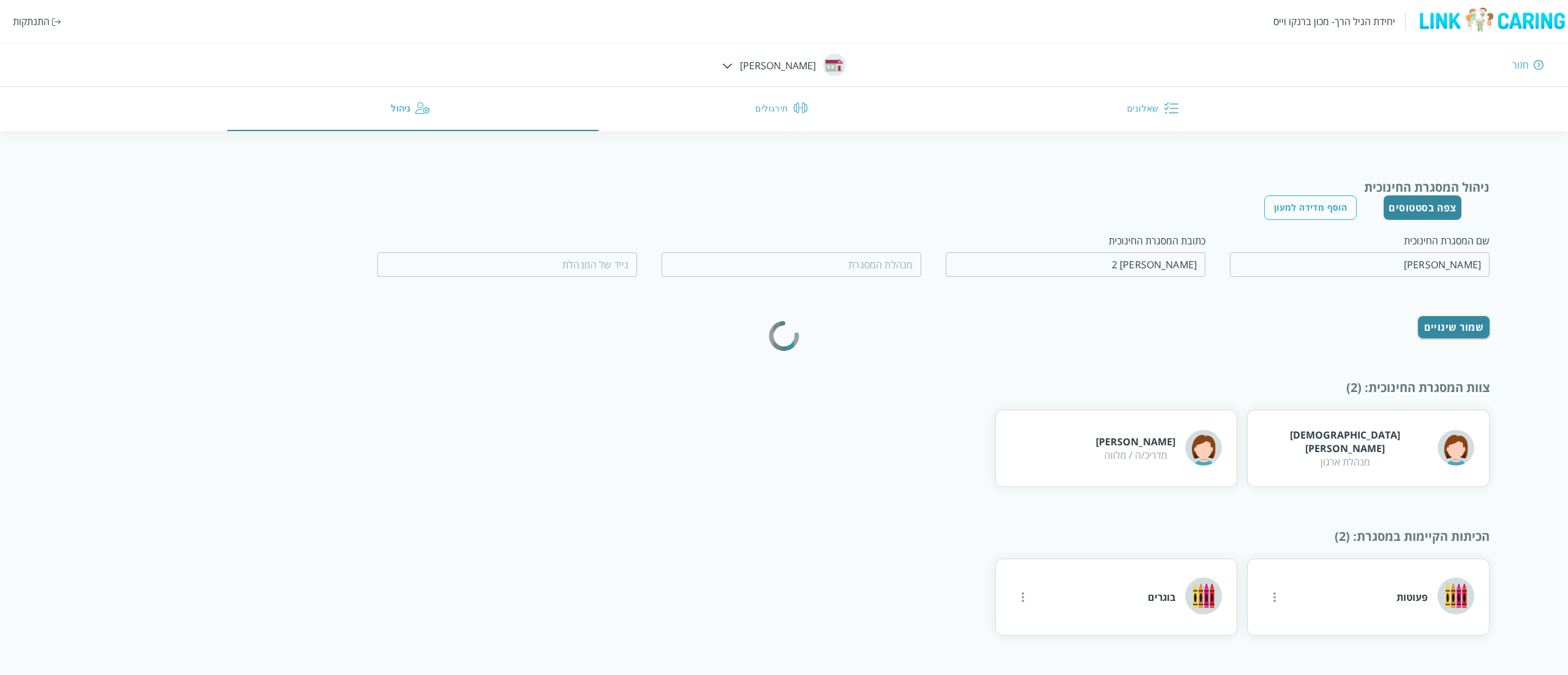
click at [1013, 254] on input "דן 2" at bounding box center [1075, 264] width 260 height 24
type input "אוקסנה זיבוב"
type input "0542149608"
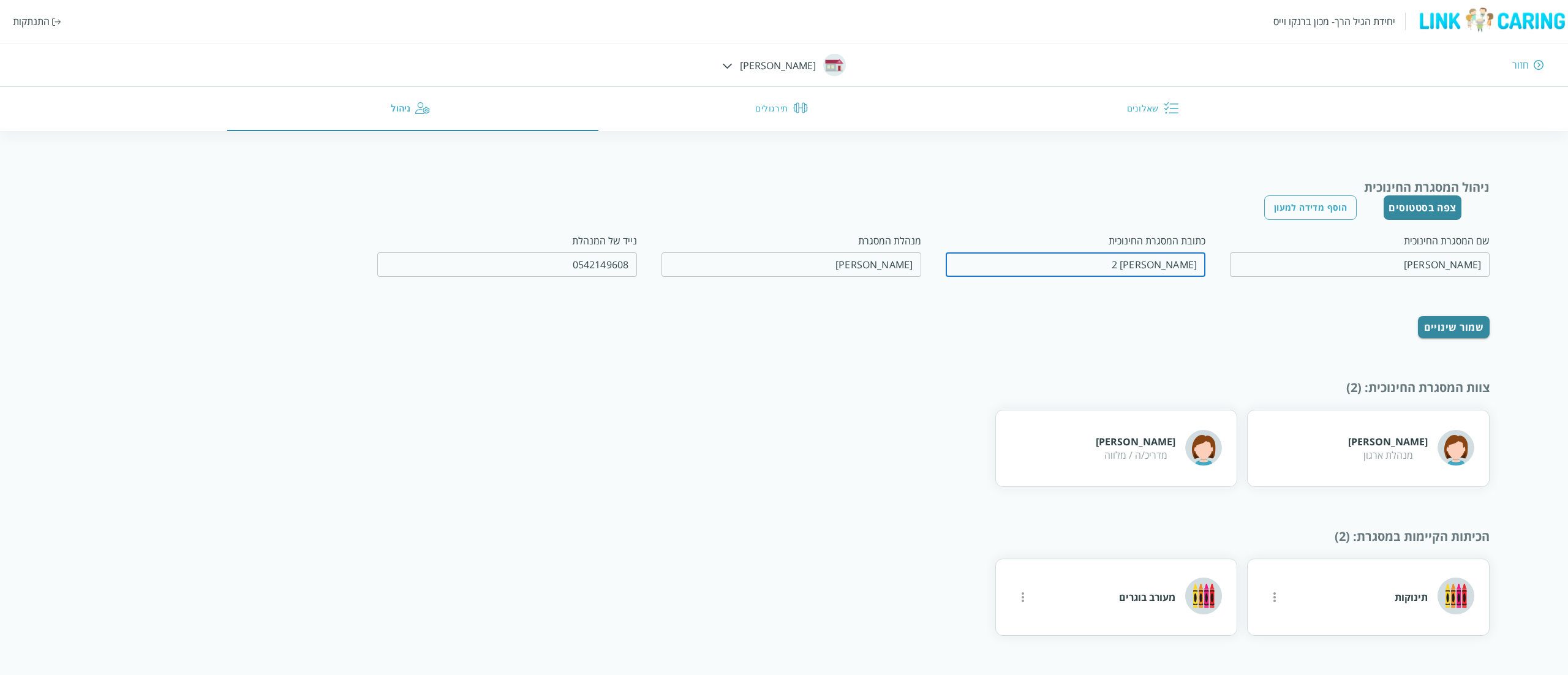
click at [1013, 254] on input "דן 2" at bounding box center [1075, 264] width 260 height 24
click at [768, 65] on div "חזור" at bounding box center [1156, 64] width 775 height 13
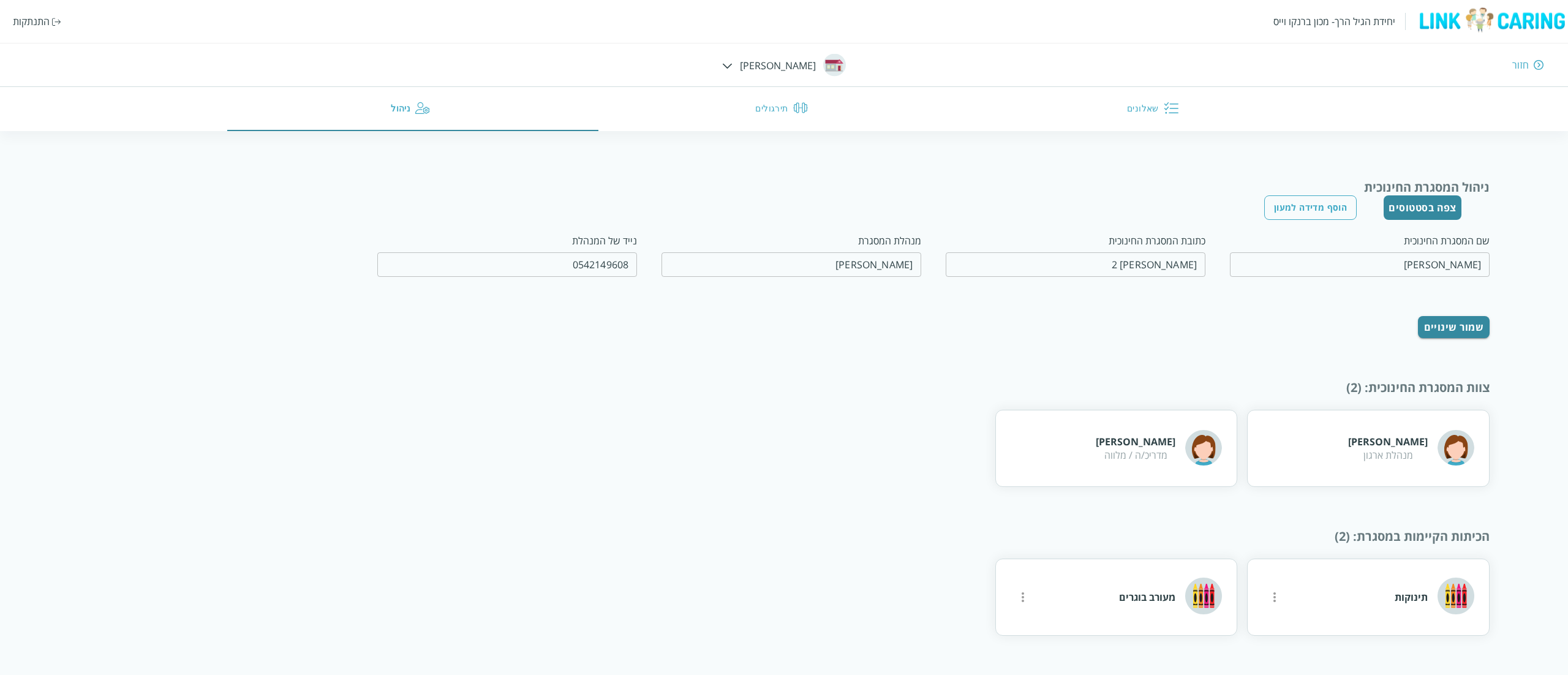
click at [764, 64] on div "יחידת הגיל הרך- מכון ברנקו וייס התנתקות חזור שלו שאלונים תירגולים ניהול" at bounding box center [784, 65] width 1568 height 131
click at [763, 64] on div "יחידת הגיל הרך- מכון ברנקו וייס התנתקות חזור שלו שאלונים תירגולים ניהול" at bounding box center [784, 65] width 1568 height 131
click at [732, 65] on img at bounding box center [727, 66] width 10 height 6
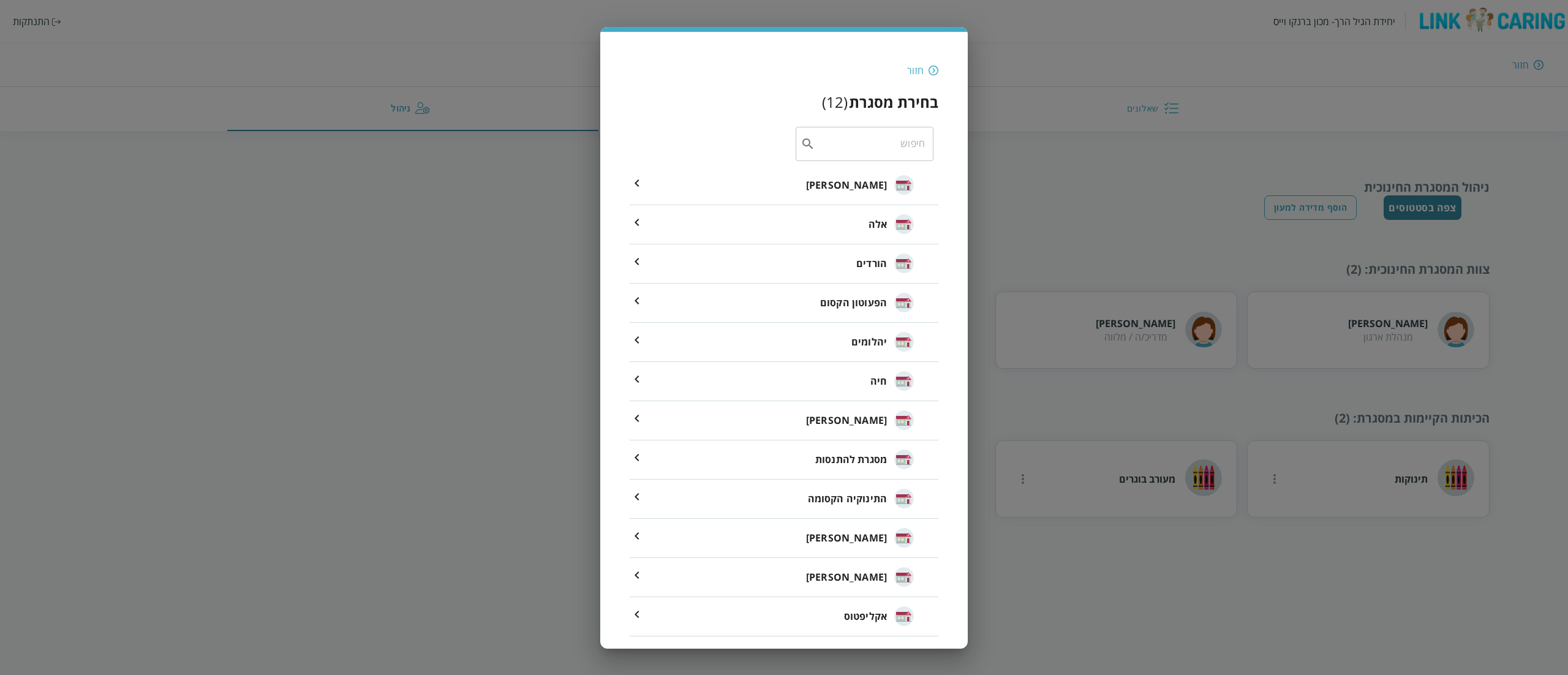
click at [804, 577] on li "אורי אילן" at bounding box center [784, 577] width 308 height 40
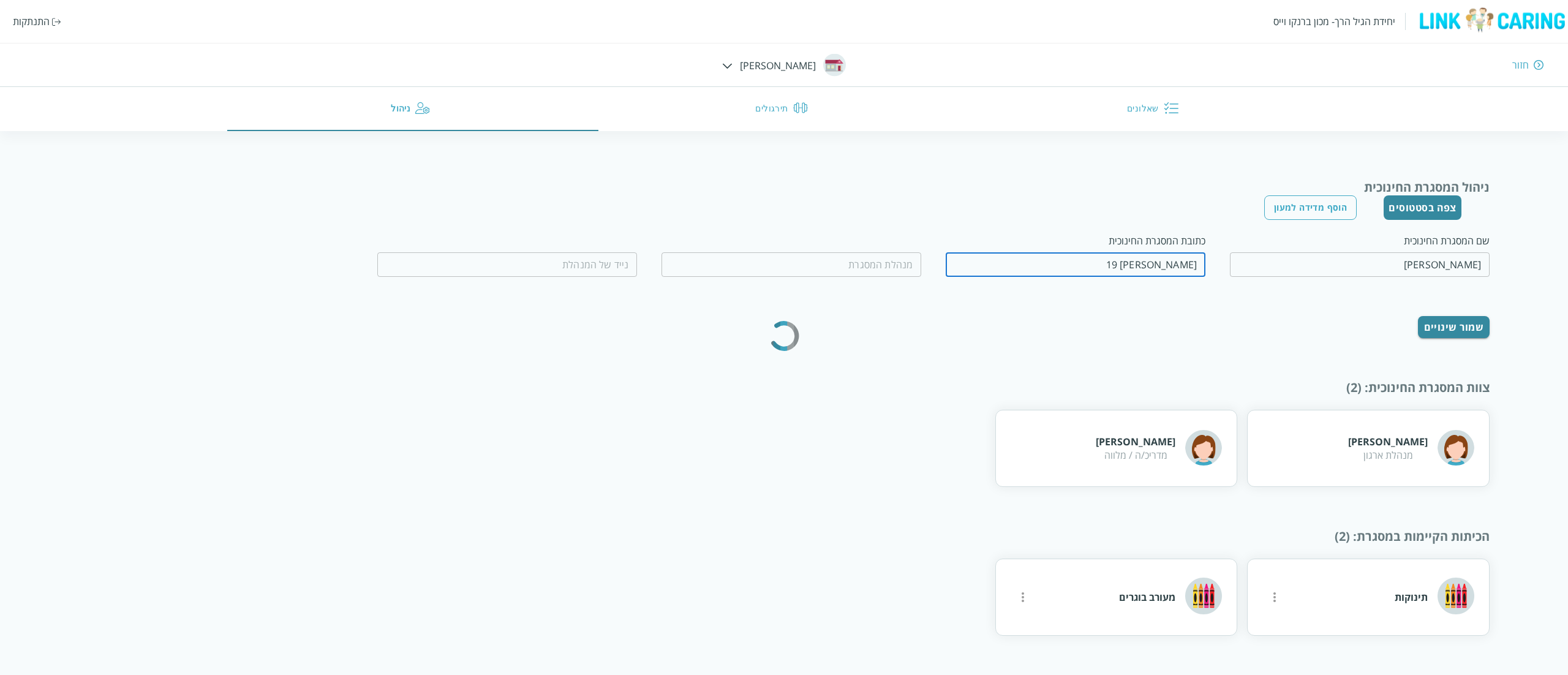
click at [1145, 261] on input "אורי אילן 19" at bounding box center [1075, 264] width 260 height 24
click at [622, 259] on input "tel" at bounding box center [506, 264] width 260 height 24
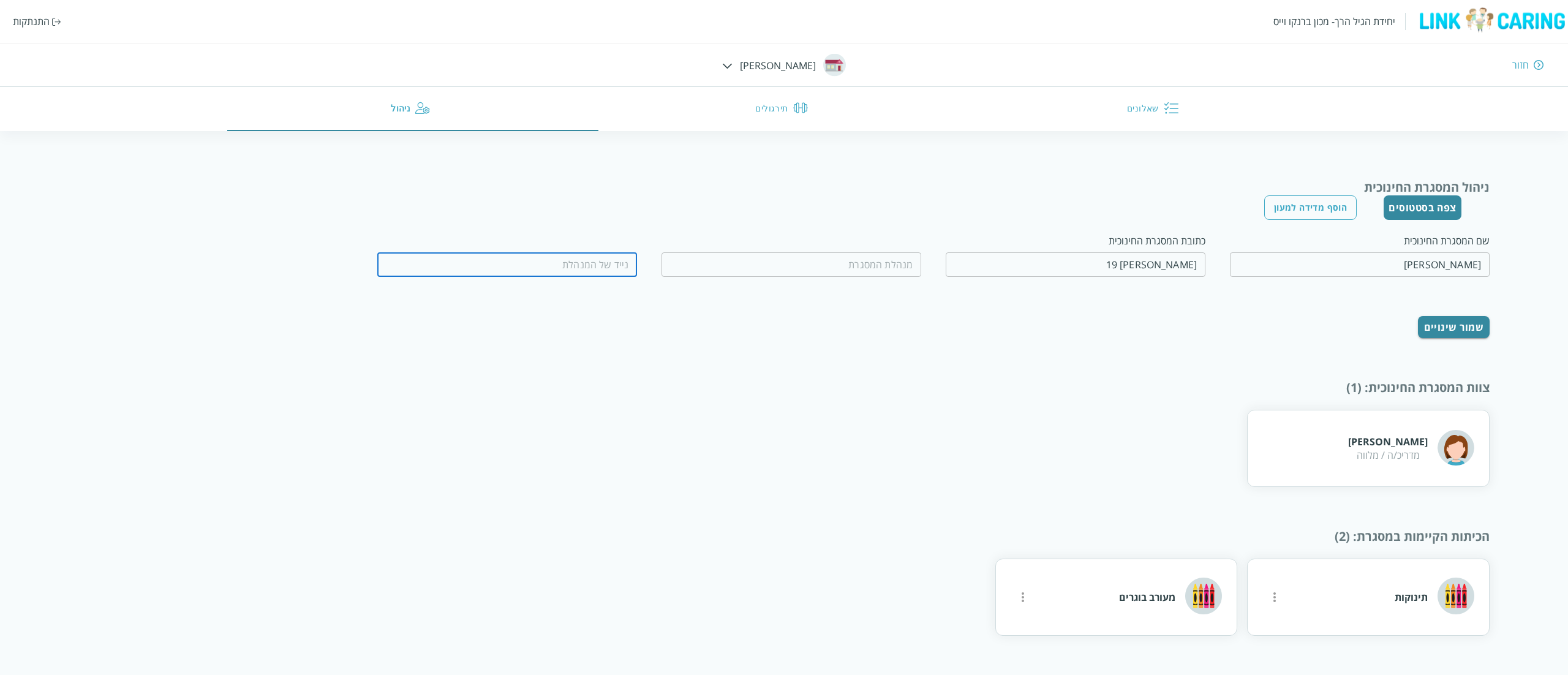
paste input "0527175107"
type input "0527175107"
click at [719, 263] on input "fullName" at bounding box center [791, 264] width 260 height 24
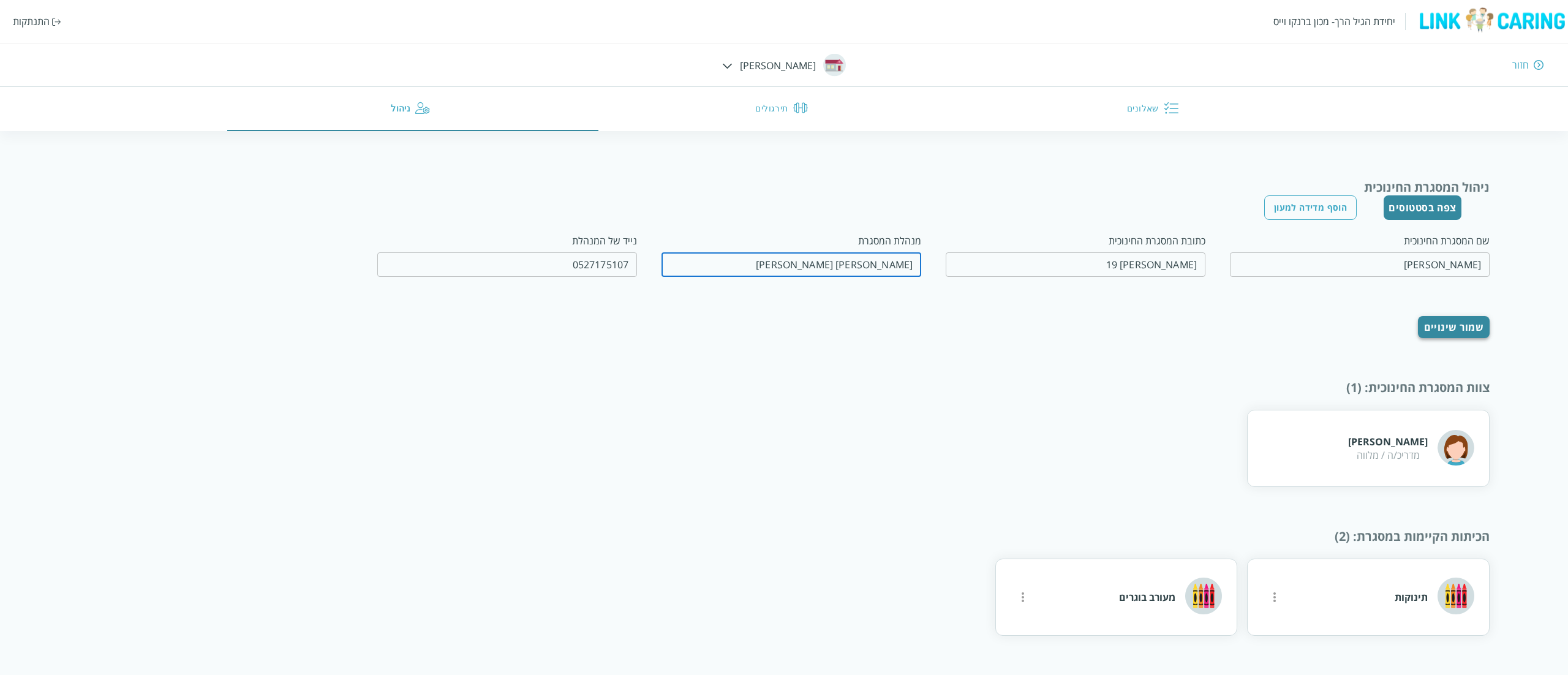
type input "אור לוי"
click at [1441, 319] on button "שמור שינויים" at bounding box center [1454, 327] width 72 height 22
click at [732, 66] on img at bounding box center [727, 66] width 10 height 6
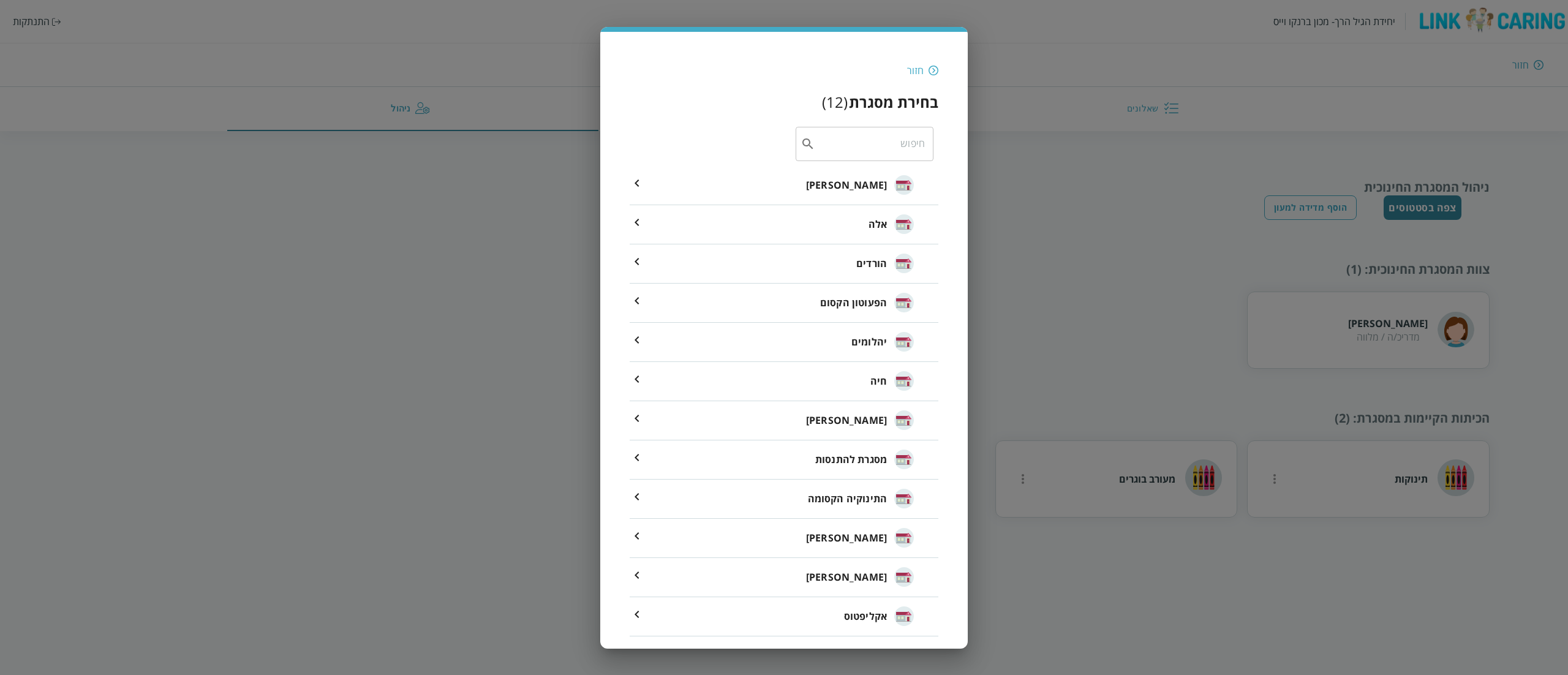
click at [886, 609] on span "אקליפטוס" at bounding box center [865, 615] width 43 height 15
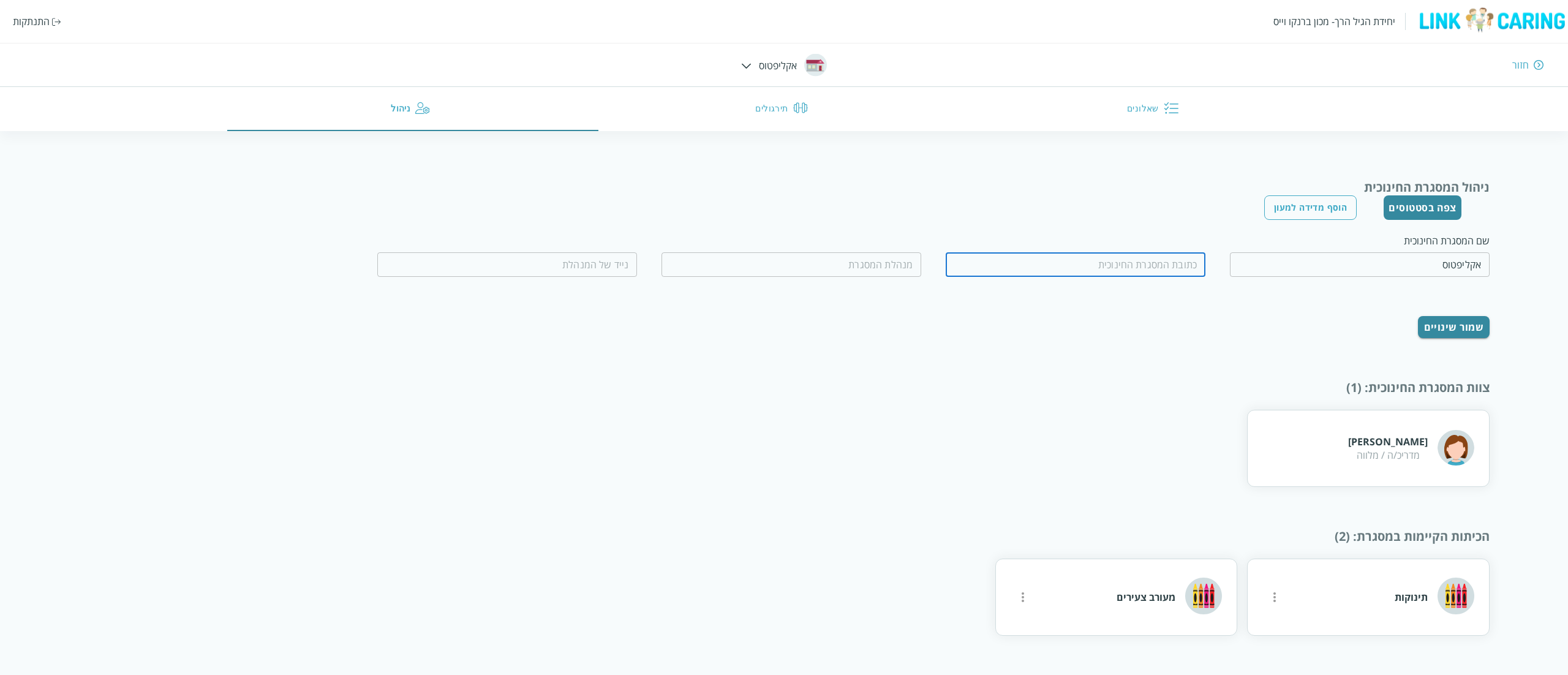
click at [1019, 261] on input "text" at bounding box center [1075, 264] width 260 height 24
click at [1206, 353] on div "ניהול המסגרת החינוכית צפה בסטטוסים הוסף מדידה למעון שם המסגרת החינוכית אקליפטוס…" at bounding box center [784, 407] width 1411 height 457
